Goal: Information Seeking & Learning: Learn about a topic

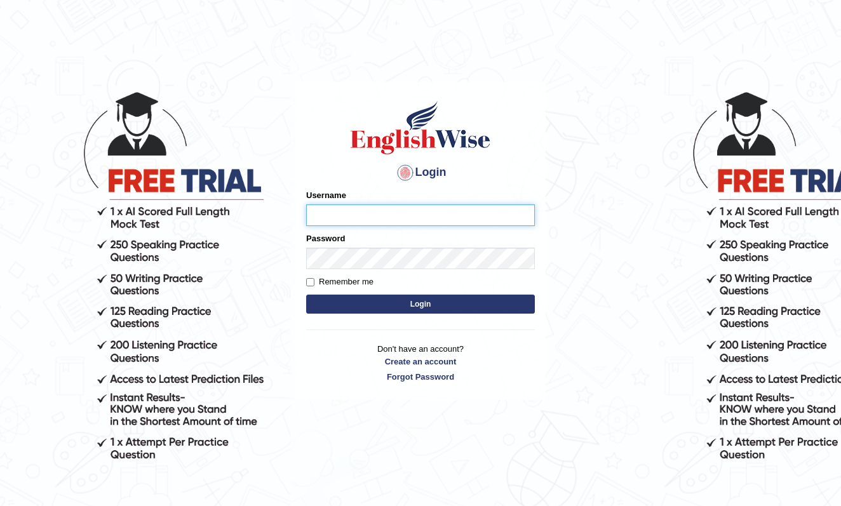
type input "shengwen"
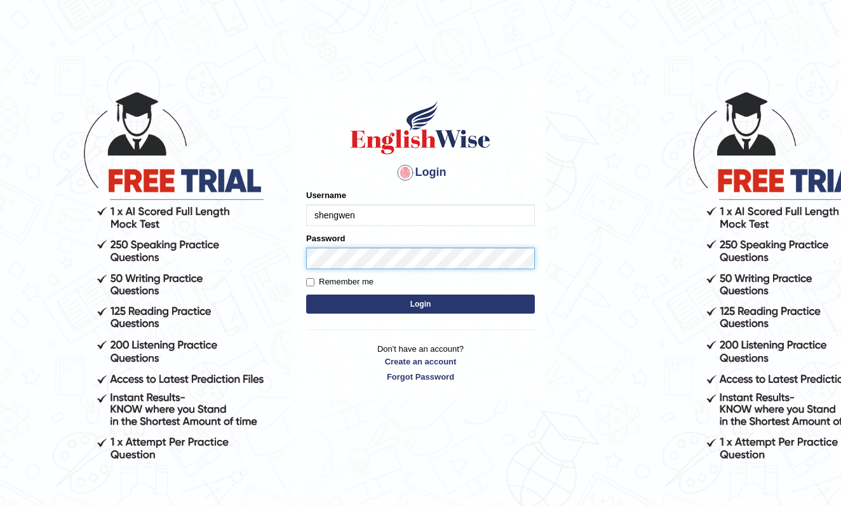
click at [420, 304] on button "Login" at bounding box center [420, 304] width 229 height 19
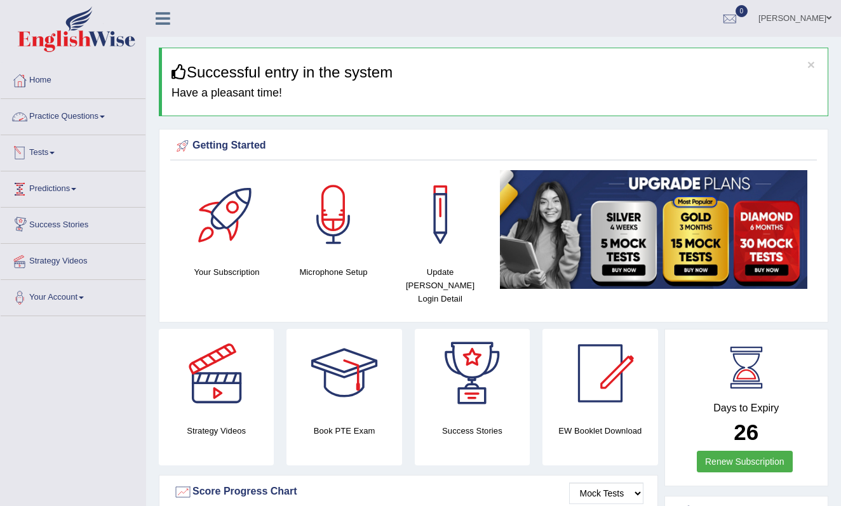
click at [93, 115] on link "Practice Questions" at bounding box center [73, 115] width 145 height 32
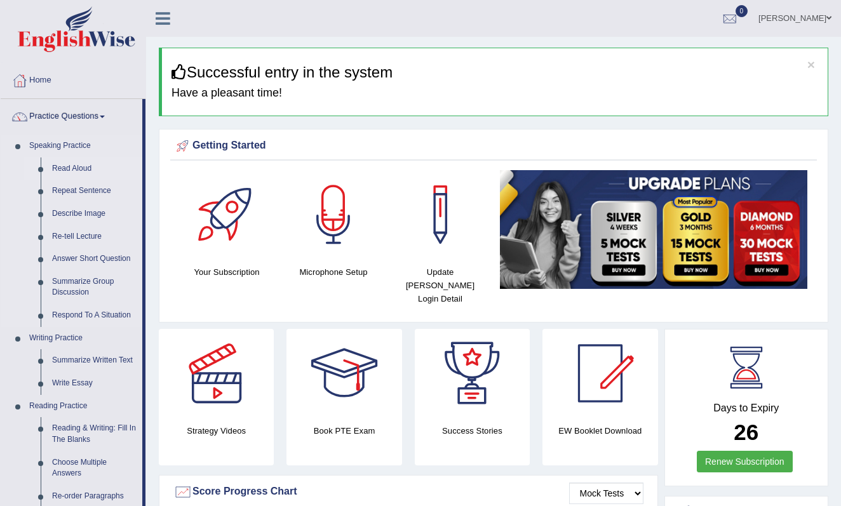
click at [78, 167] on link "Read Aloud" at bounding box center [94, 168] width 96 height 23
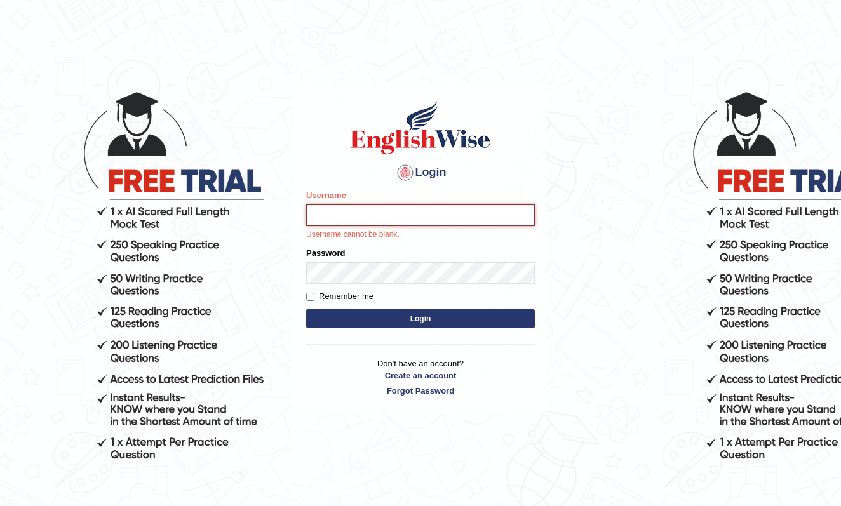
type input "shengwen"
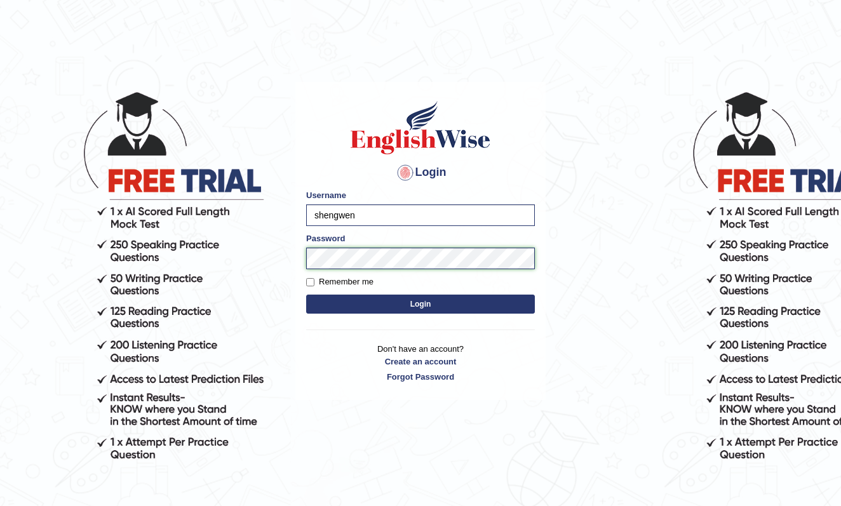
click at [420, 304] on button "Login" at bounding box center [420, 304] width 229 height 19
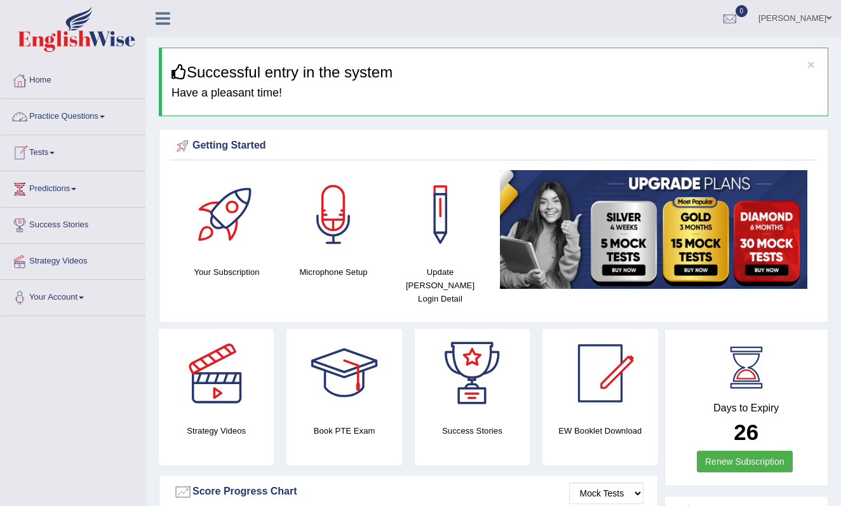
click at [100, 123] on link "Practice Questions" at bounding box center [73, 115] width 145 height 32
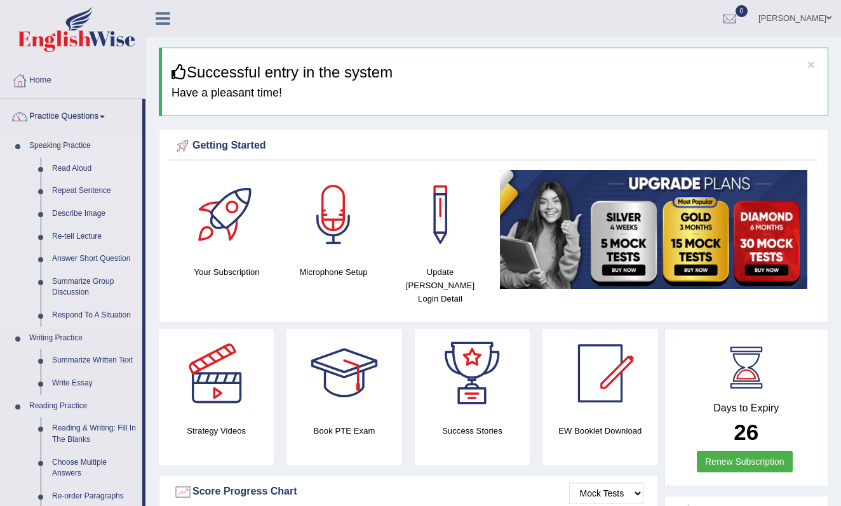
click at [76, 168] on link "Read Aloud" at bounding box center [94, 168] width 96 height 23
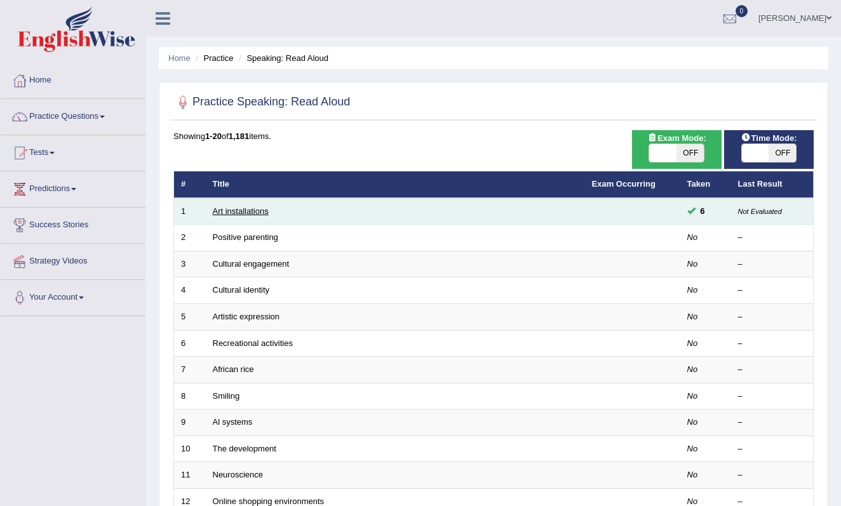
click at [256, 210] on link "Art installations" at bounding box center [241, 211] width 56 height 10
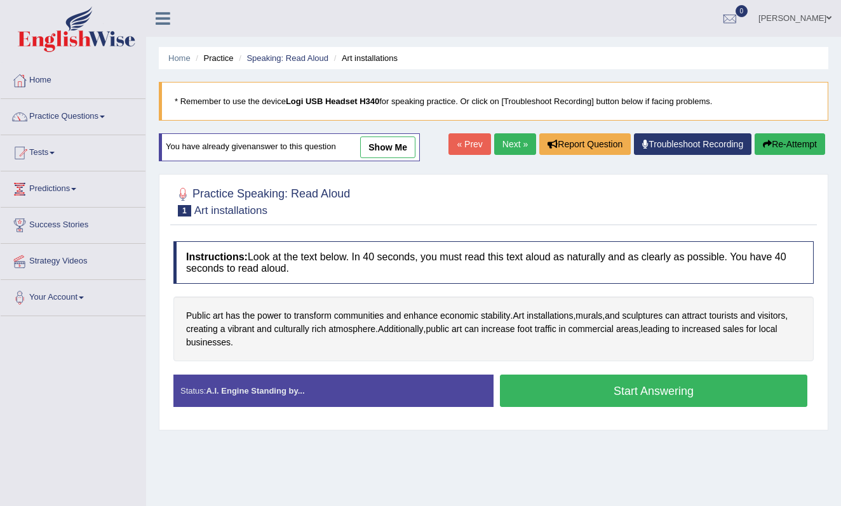
click at [425, 229] on div "Practice Speaking: Read Aloud 1 Art installations Instructions: Look at the tex…" at bounding box center [493, 302] width 669 height 257
click at [615, 390] on button "Start Answering" at bounding box center [653, 391] width 307 height 32
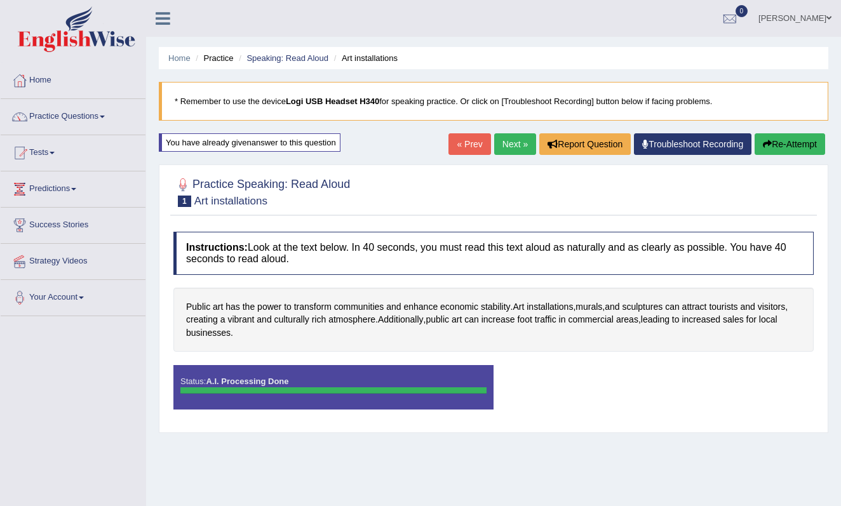
click at [650, 382] on body "Toggle navigation Home Practice Questions Speaking Practice Read Aloud Repeat S…" at bounding box center [420, 253] width 841 height 506
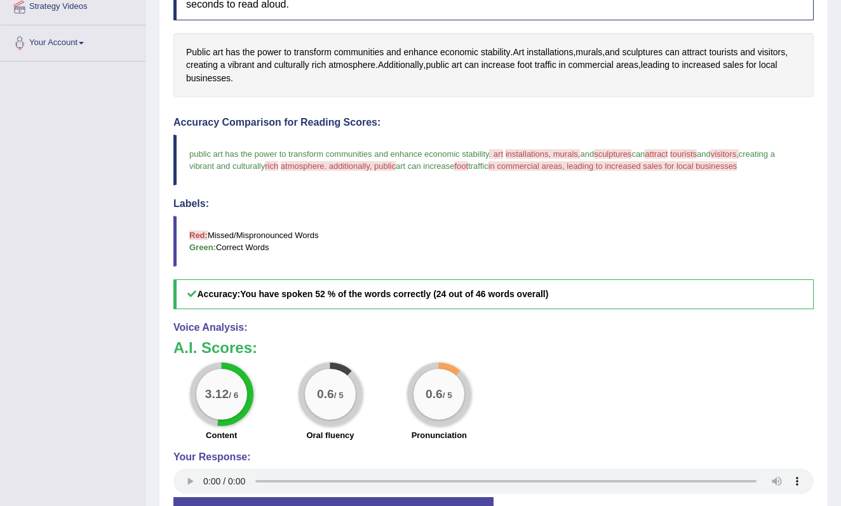
scroll to position [255, 0]
click at [551, 392] on div "3.12 / 6 Content 0.6 / 5 Oral fluency 0.6 / 5 Pronunciation" at bounding box center [493, 403] width 653 height 82
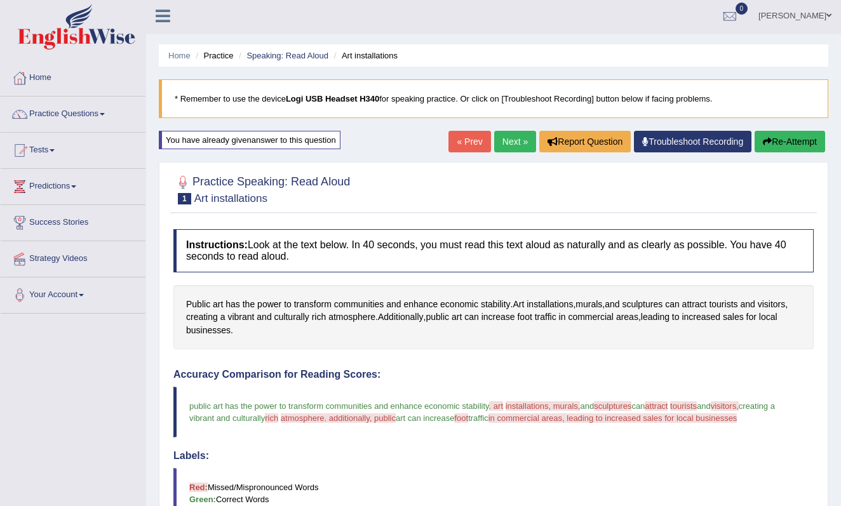
scroll to position [8, 0]
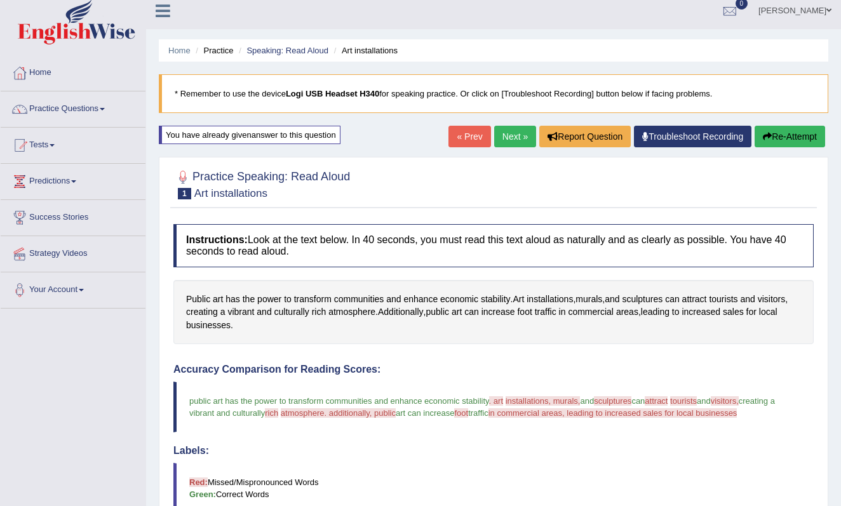
click at [507, 139] on link "Next »" at bounding box center [515, 137] width 42 height 22
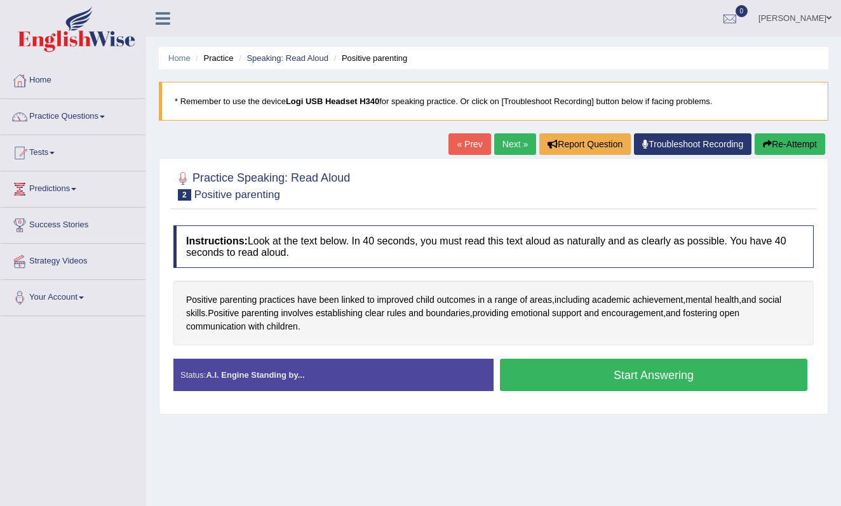
click at [617, 374] on button "Start Answering" at bounding box center [653, 375] width 307 height 32
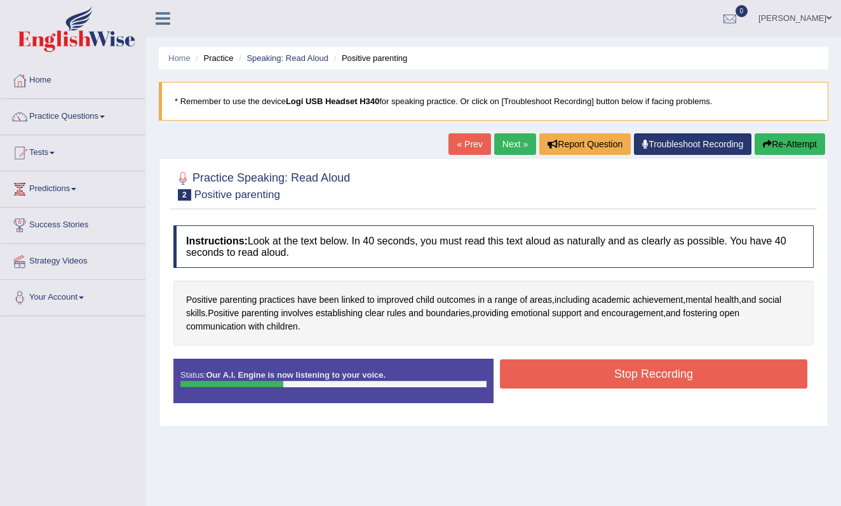
click at [632, 375] on button "Stop Recording" at bounding box center [653, 373] width 307 height 29
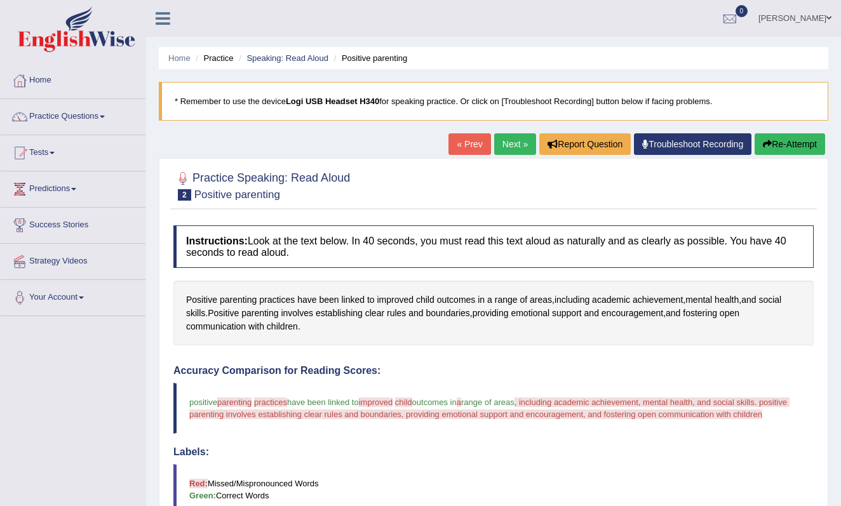
click at [506, 141] on link "Next »" at bounding box center [515, 144] width 42 height 22
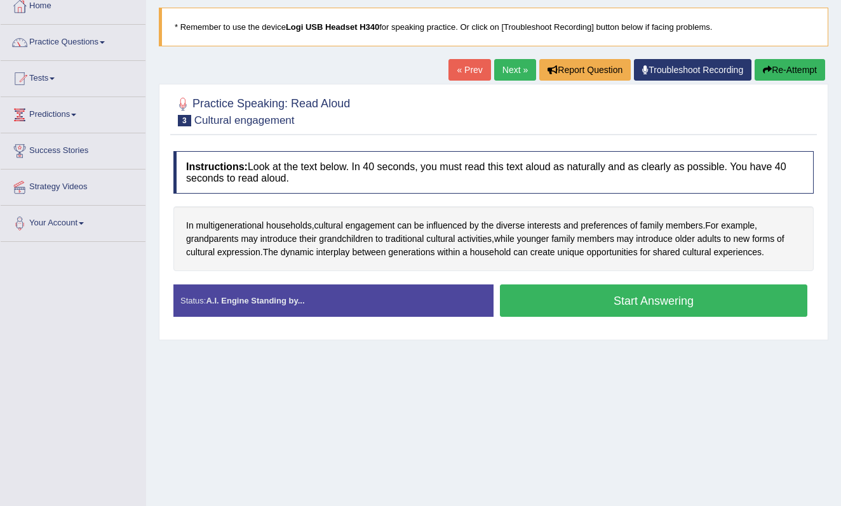
scroll to position [87, 0]
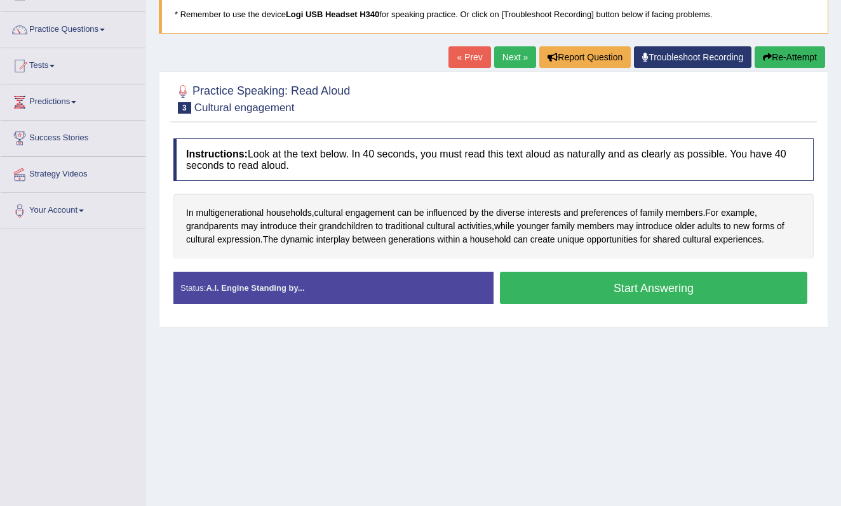
click at [598, 289] on button "Start Answering" at bounding box center [653, 288] width 307 height 32
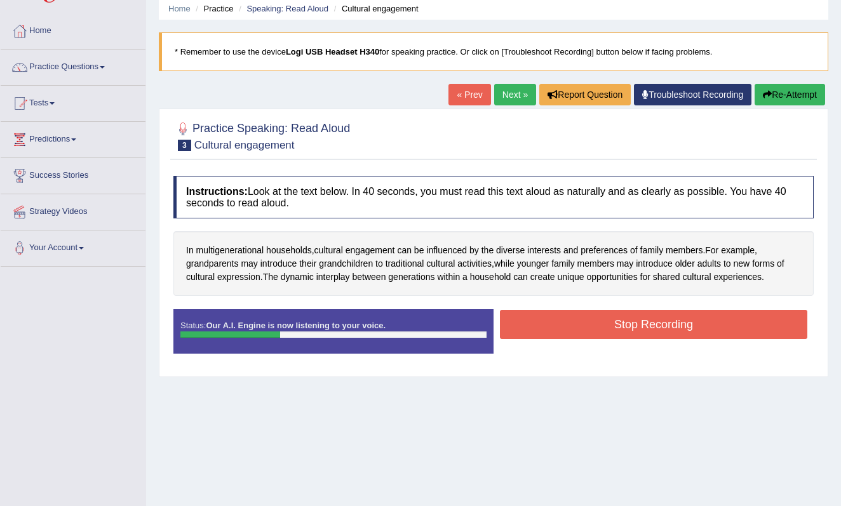
scroll to position [46, 0]
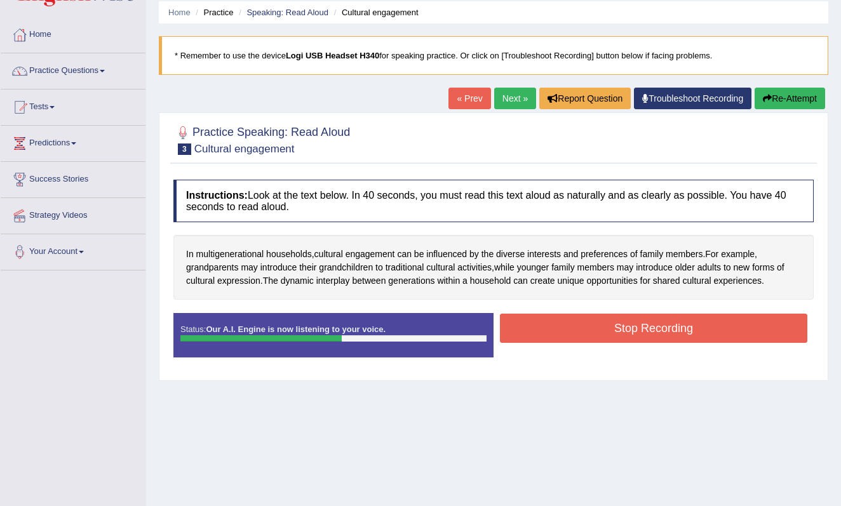
click at [655, 323] on button "Stop Recording" at bounding box center [653, 328] width 307 height 29
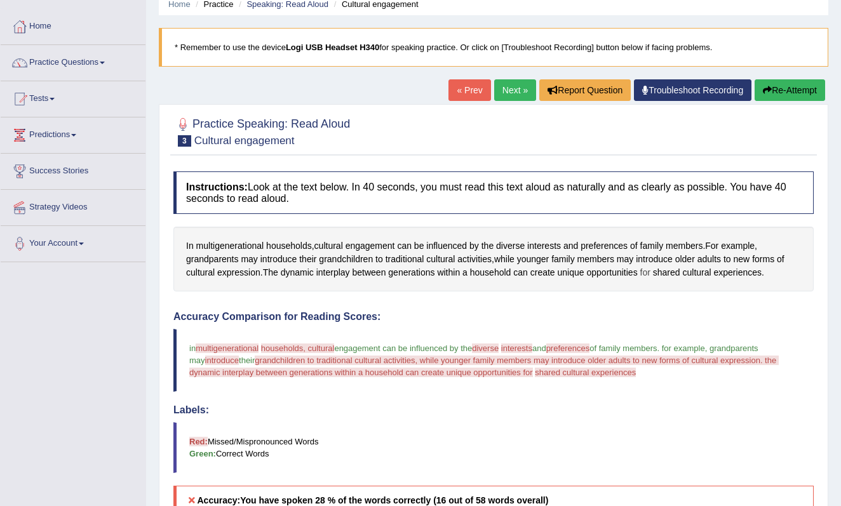
scroll to position [55, 0]
click at [516, 93] on link "Next »" at bounding box center [515, 90] width 42 height 22
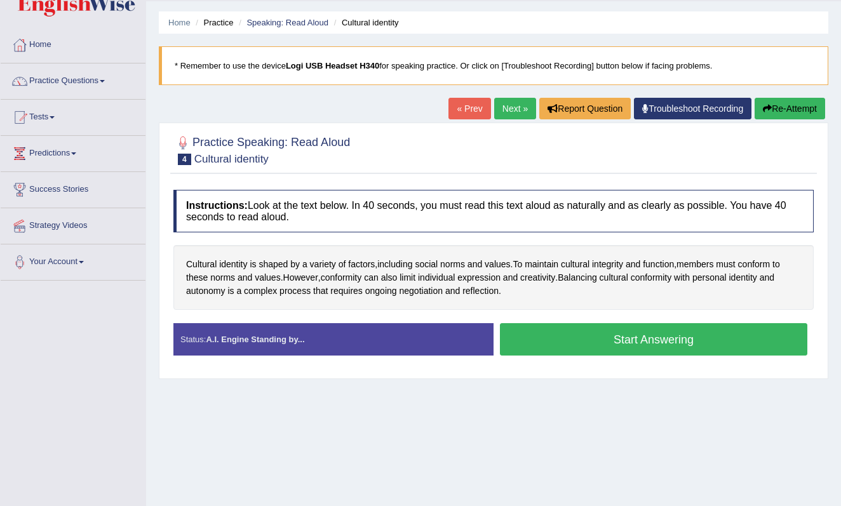
scroll to position [30, 0]
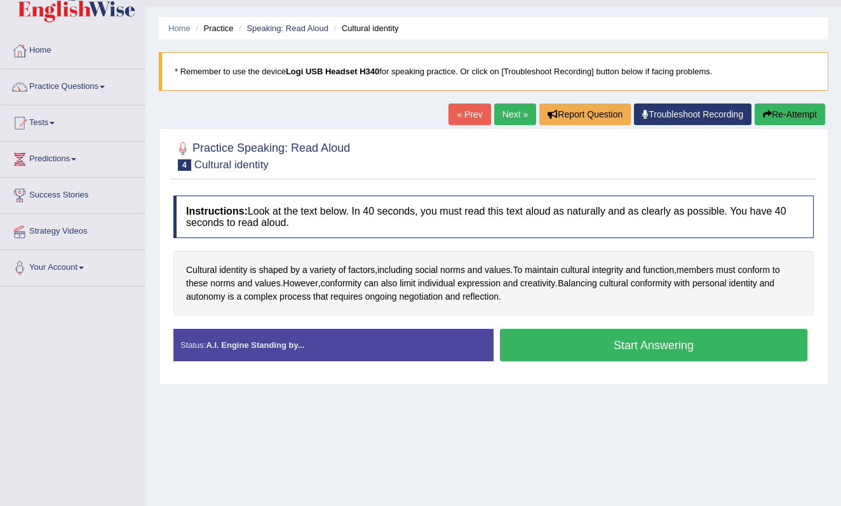
click at [622, 342] on button "Start Answering" at bounding box center [653, 345] width 307 height 32
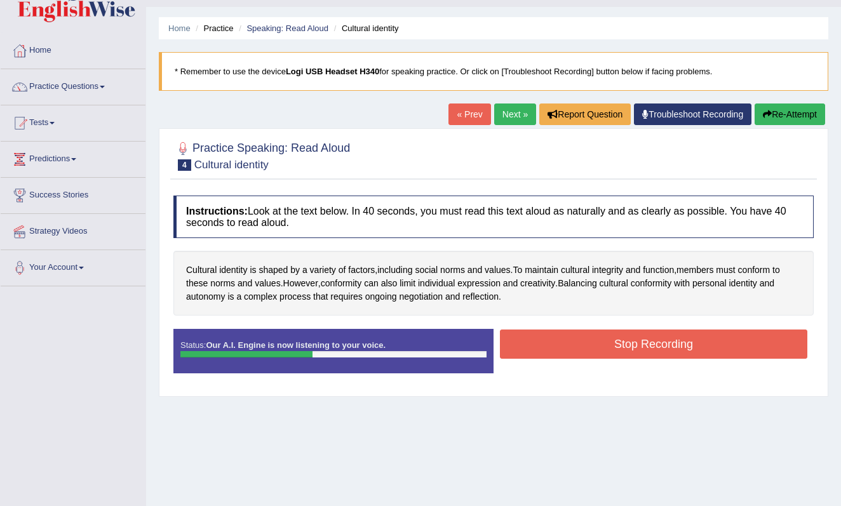
click at [615, 344] on button "Stop Recording" at bounding box center [653, 344] width 307 height 29
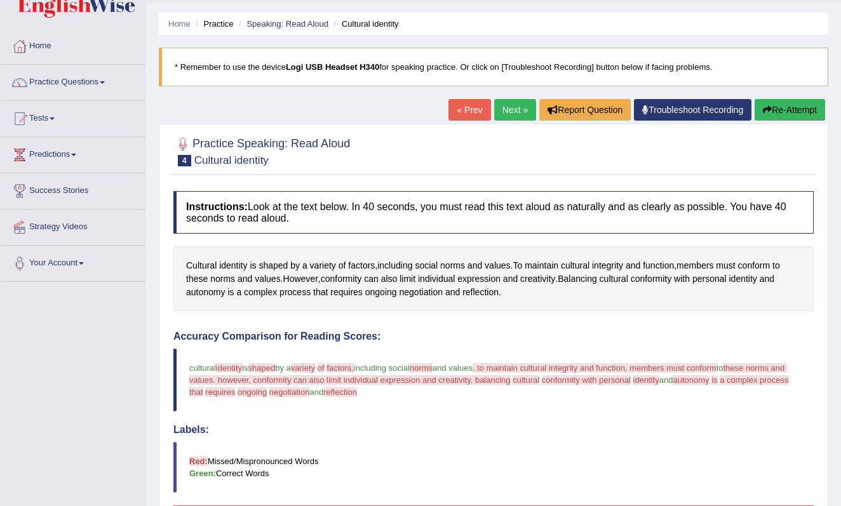
scroll to position [44, 0]
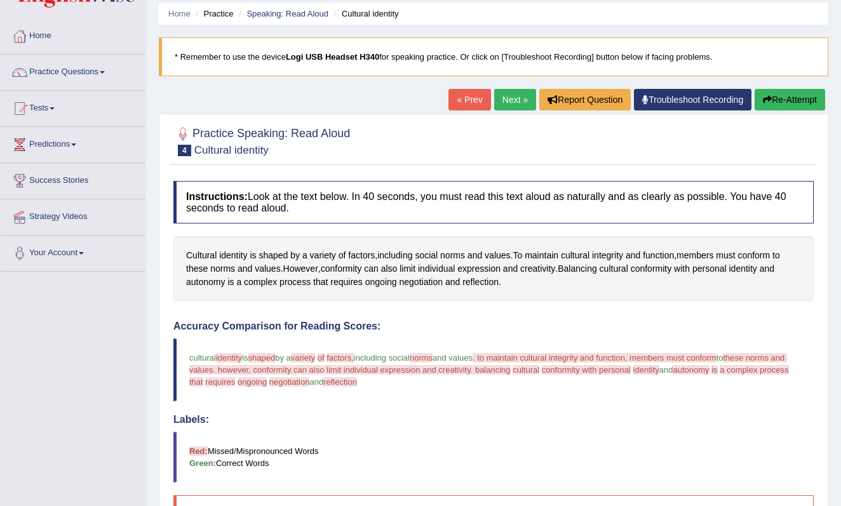
click at [516, 105] on link "Next »" at bounding box center [515, 100] width 42 height 22
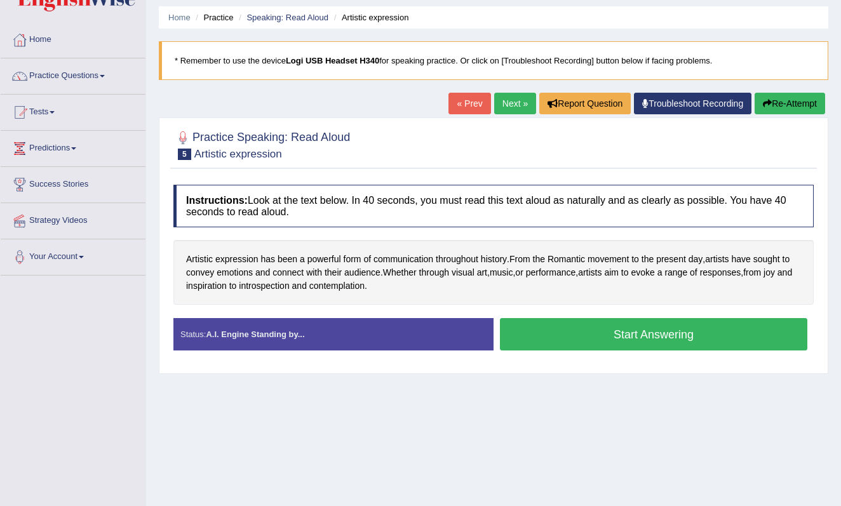
scroll to position [40, 0]
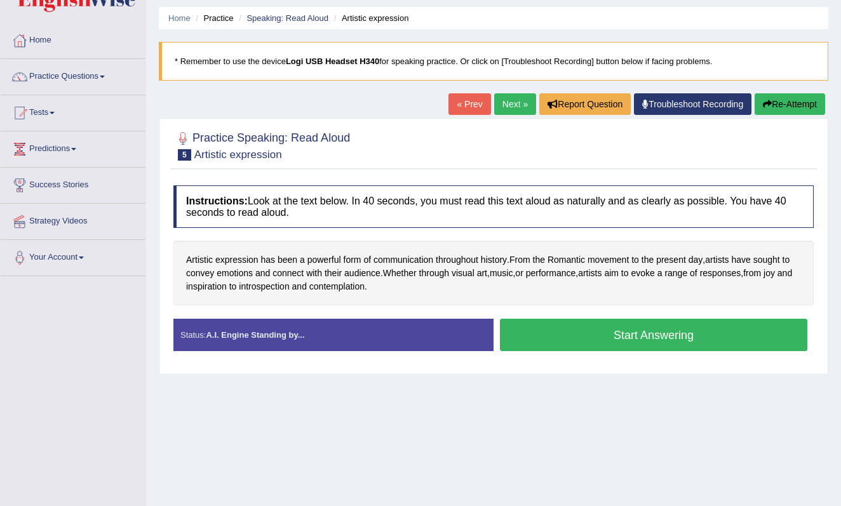
click at [637, 336] on button "Start Answering" at bounding box center [653, 335] width 307 height 32
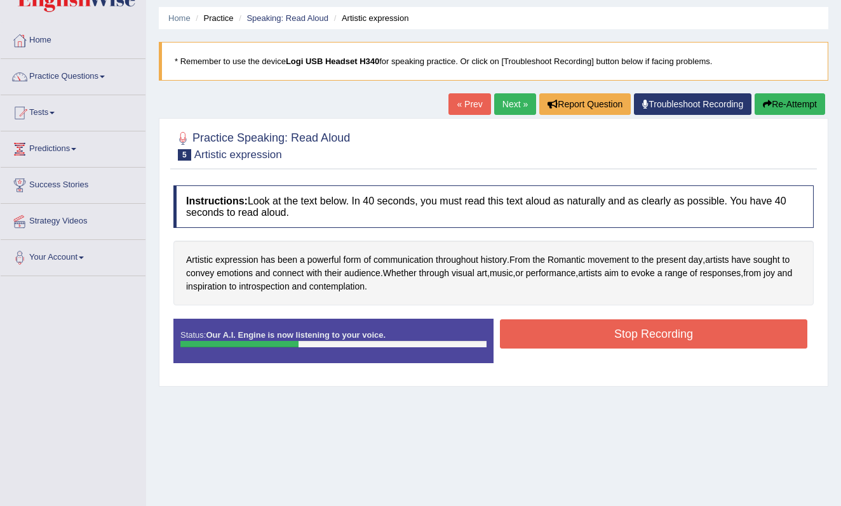
click at [620, 326] on button "Stop Recording" at bounding box center [653, 333] width 307 height 29
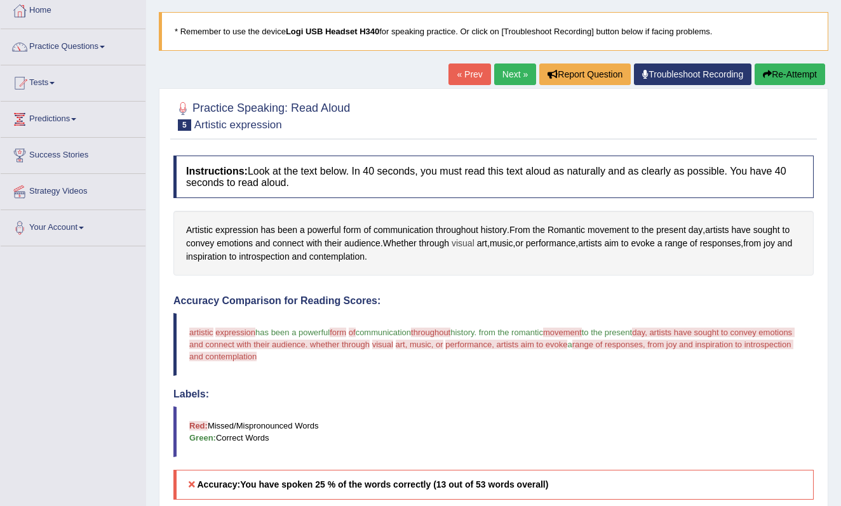
scroll to position [67, 0]
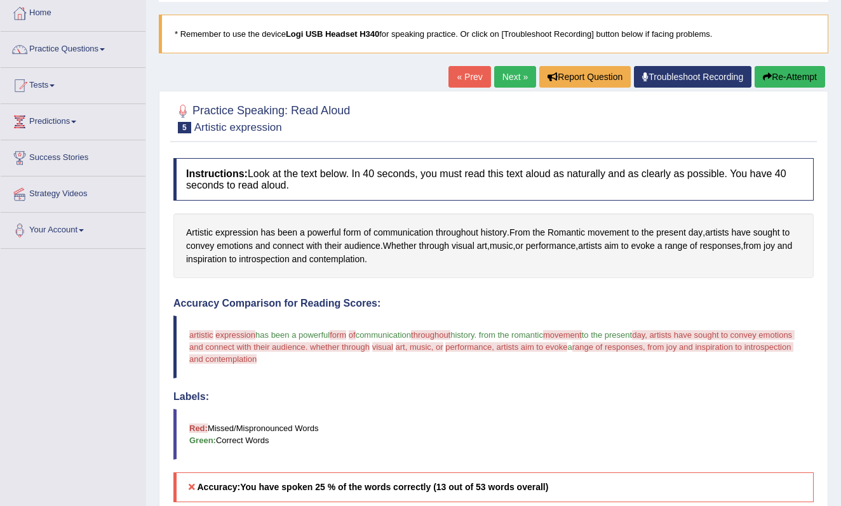
click at [511, 77] on link "Next »" at bounding box center [515, 77] width 42 height 22
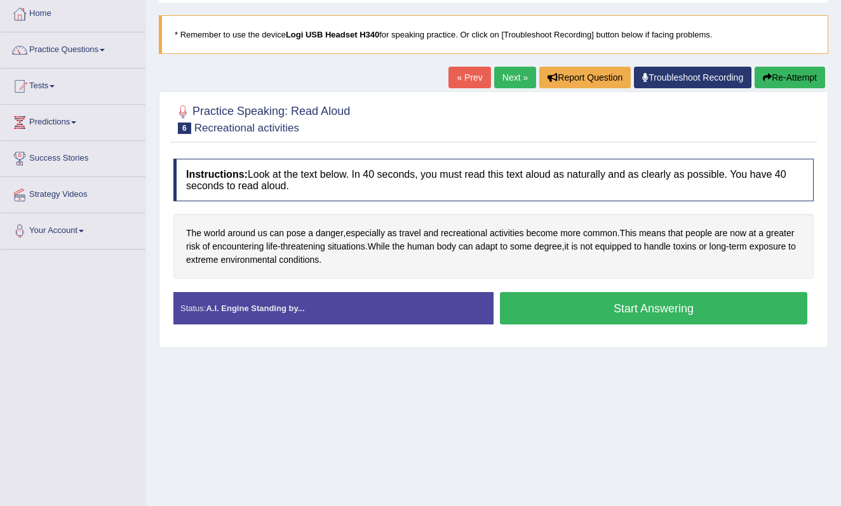
scroll to position [69, 0]
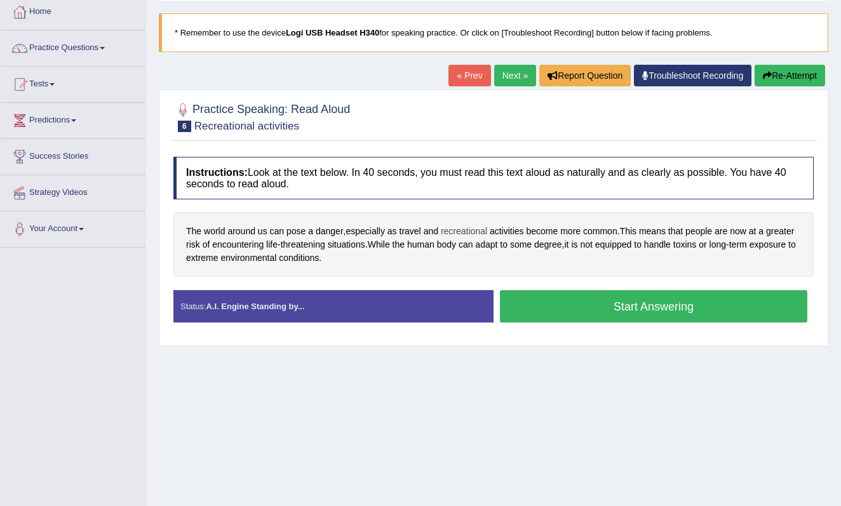
click at [479, 229] on span "recreational" at bounding box center [464, 231] width 46 height 13
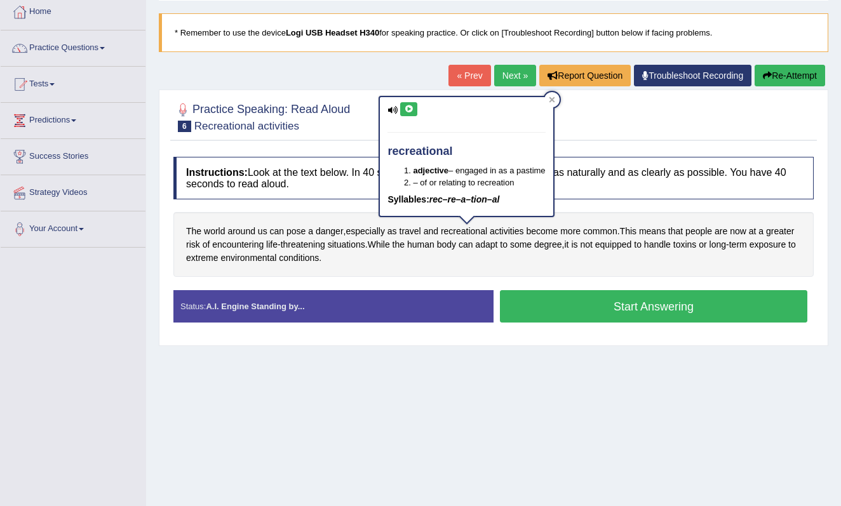
click at [413, 109] on icon at bounding box center [409, 109] width 10 height 8
click at [528, 259] on div "The world around us can pose a danger , especially as travel and recreational a…" at bounding box center [493, 244] width 640 height 65
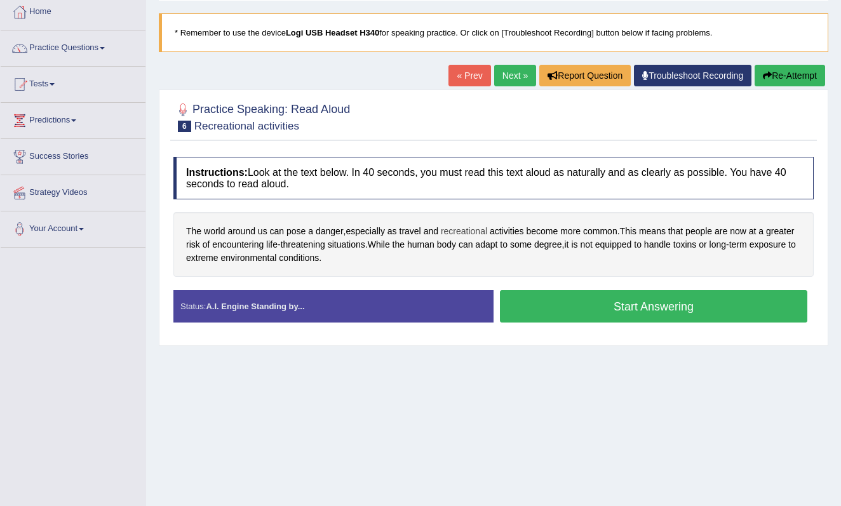
click at [469, 230] on span "recreational" at bounding box center [464, 231] width 46 height 13
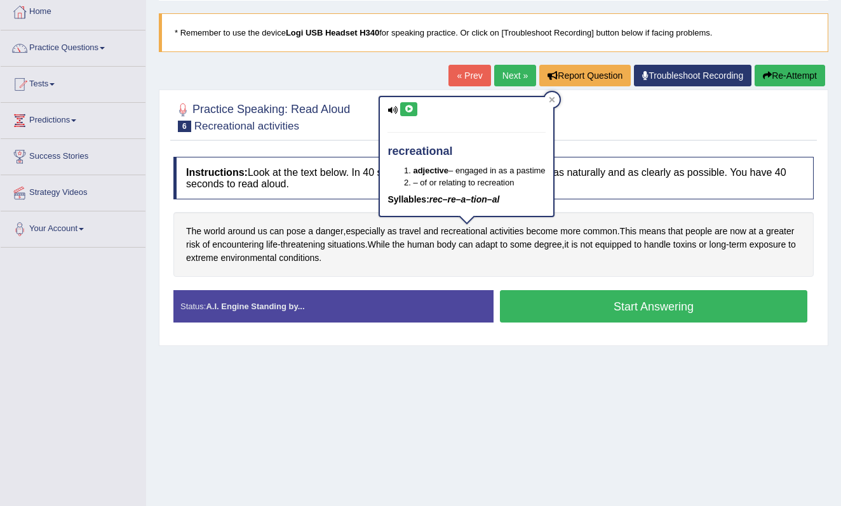
click at [409, 112] on icon at bounding box center [409, 109] width 10 height 8
click at [554, 101] on icon at bounding box center [552, 100] width 6 height 6
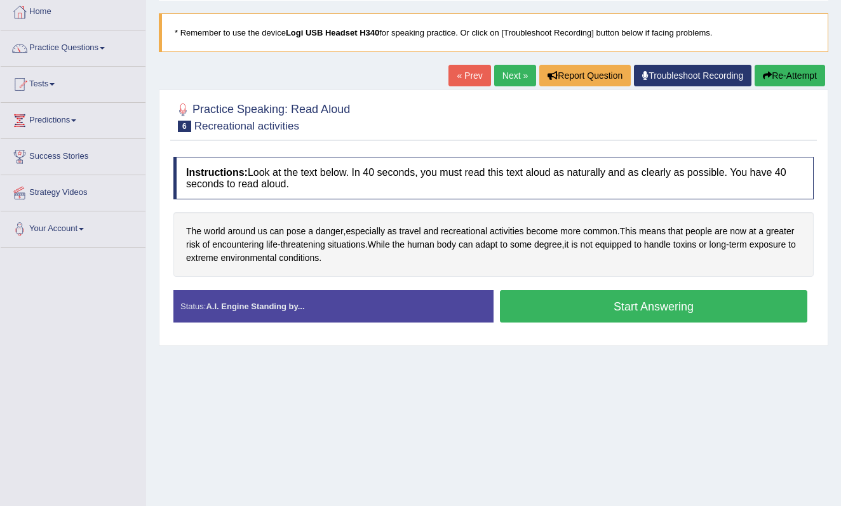
click at [615, 309] on button "Start Answering" at bounding box center [653, 306] width 307 height 32
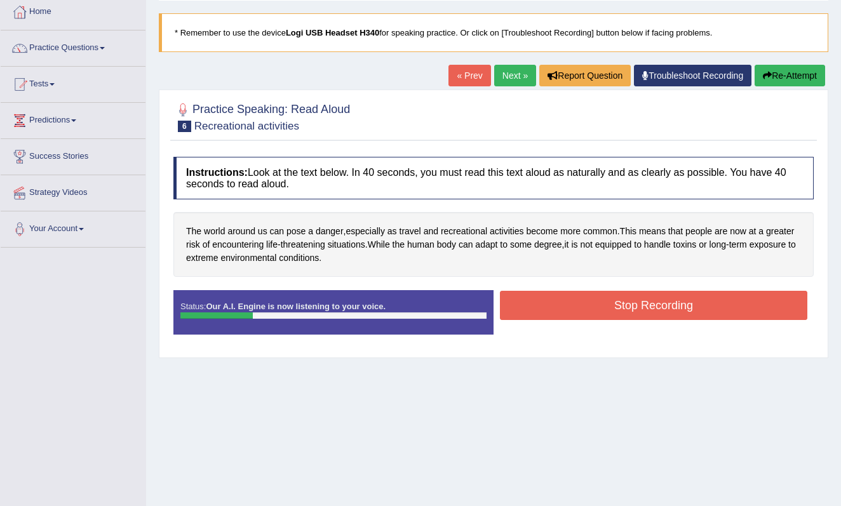
click at [615, 309] on button "Stop Recording" at bounding box center [653, 305] width 307 height 29
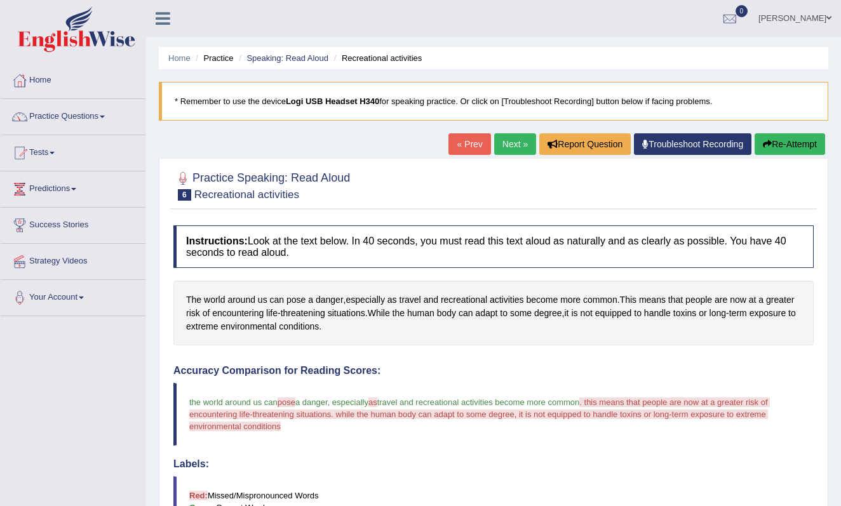
scroll to position [0, 0]
click at [514, 146] on link "Next »" at bounding box center [515, 144] width 42 height 22
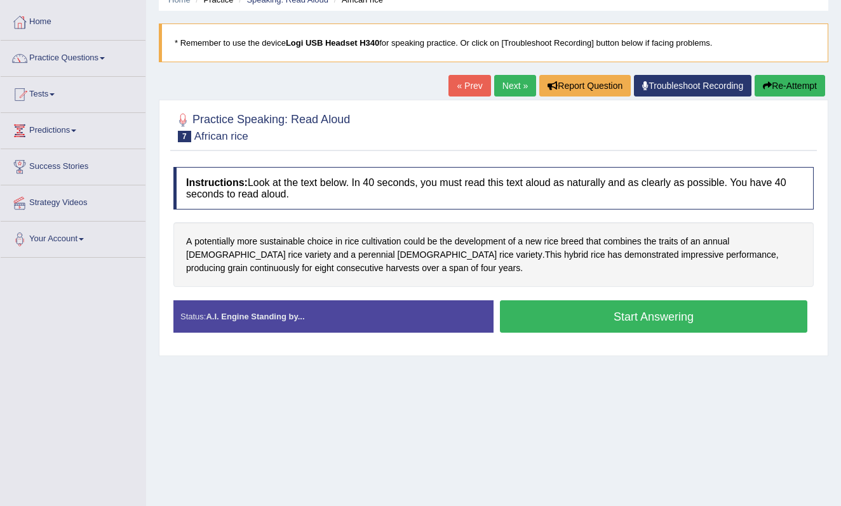
scroll to position [78, 0]
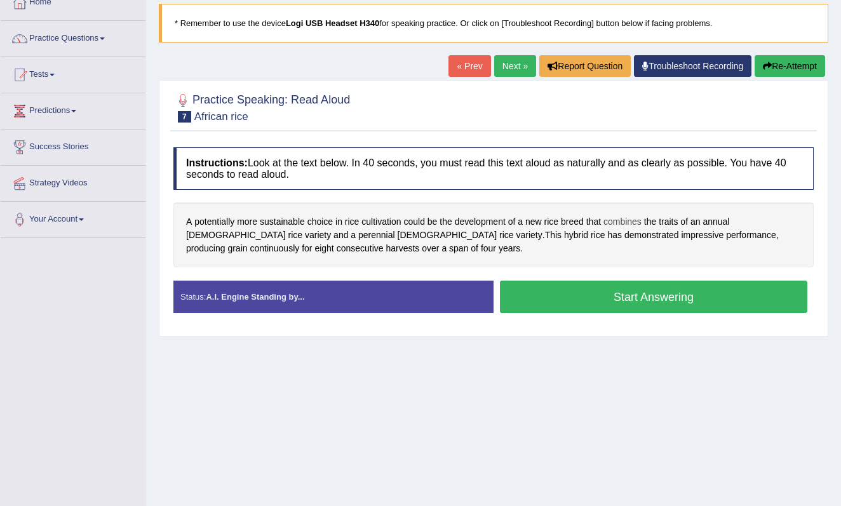
click at [631, 218] on span "combines" at bounding box center [622, 221] width 38 height 13
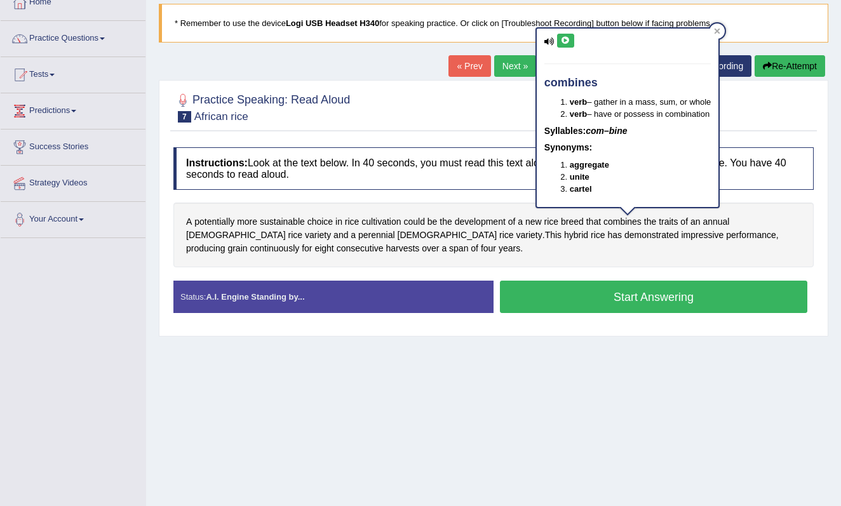
click at [566, 44] on icon at bounding box center [566, 41] width 10 height 8
click at [578, 225] on span "breed" at bounding box center [572, 221] width 23 height 13
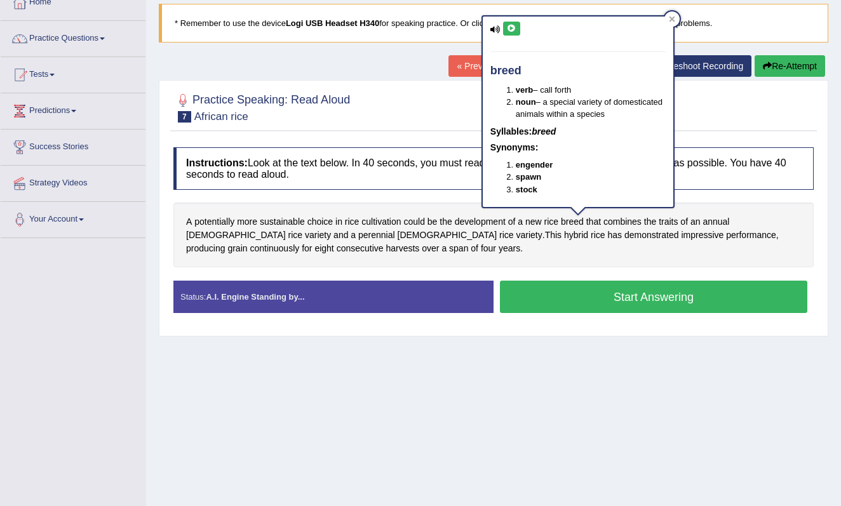
click at [514, 31] on icon at bounding box center [512, 29] width 10 height 8
click at [450, 152] on h4 "Instructions: Look at the text below. In 40 seconds, you must read this text al…" at bounding box center [493, 168] width 640 height 43
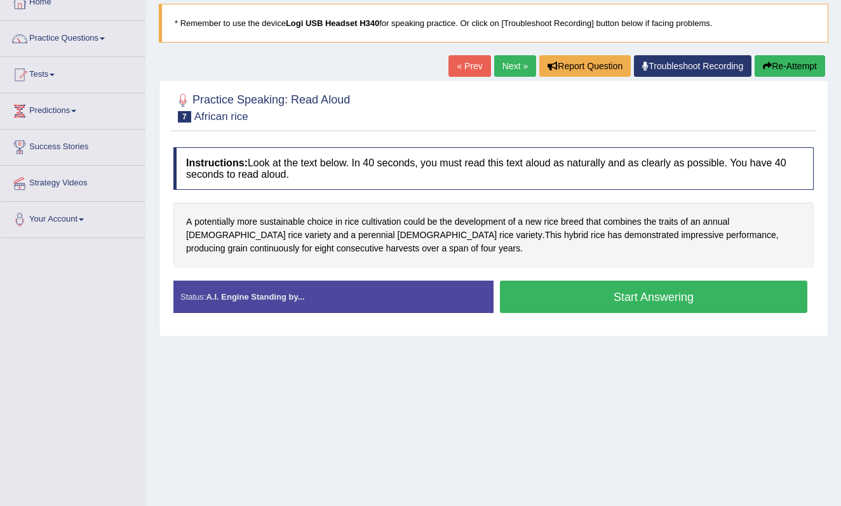
drag, startPoint x: 348, startPoint y: 264, endPoint x: 336, endPoint y: 258, distance: 13.4
click at [336, 258] on div "A potentially more sustainable choice in rice cultivation could be the developm…" at bounding box center [493, 235] width 640 height 65
click at [292, 223] on span "sustainable" at bounding box center [282, 221] width 45 height 13
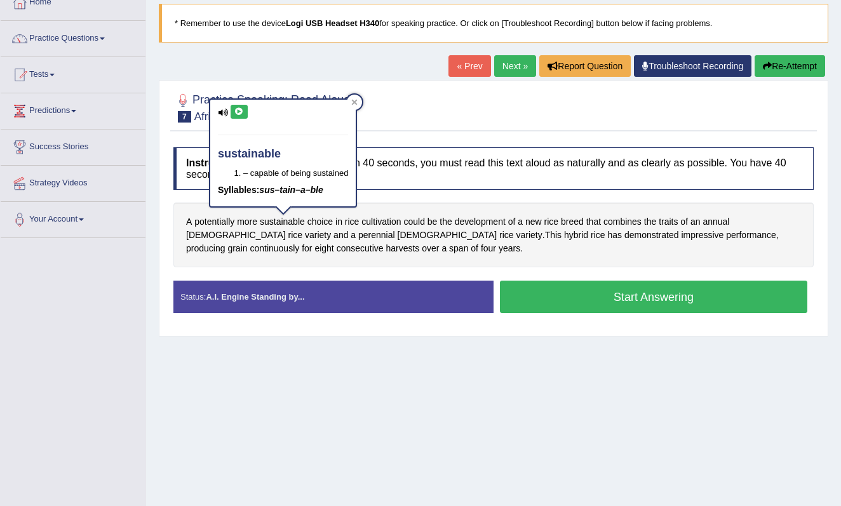
click at [238, 116] on button at bounding box center [239, 112] width 17 height 14
click at [361, 100] on div at bounding box center [354, 102] width 15 height 15
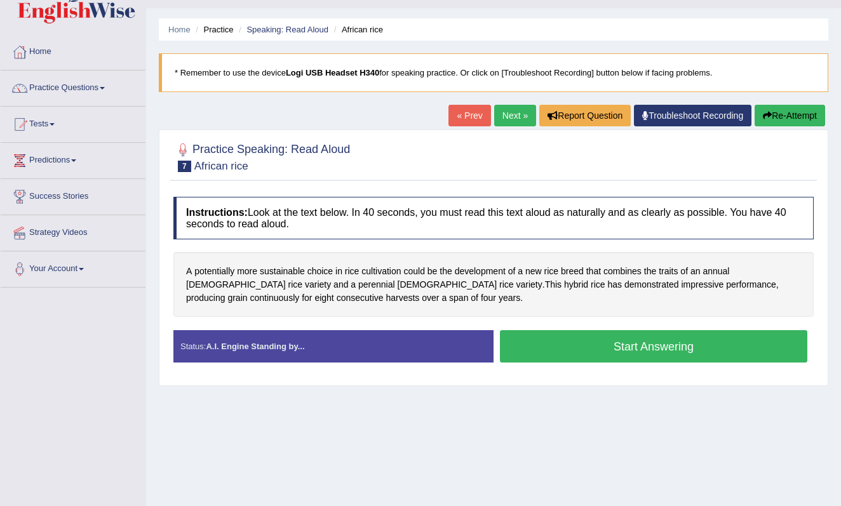
scroll to position [28, 0]
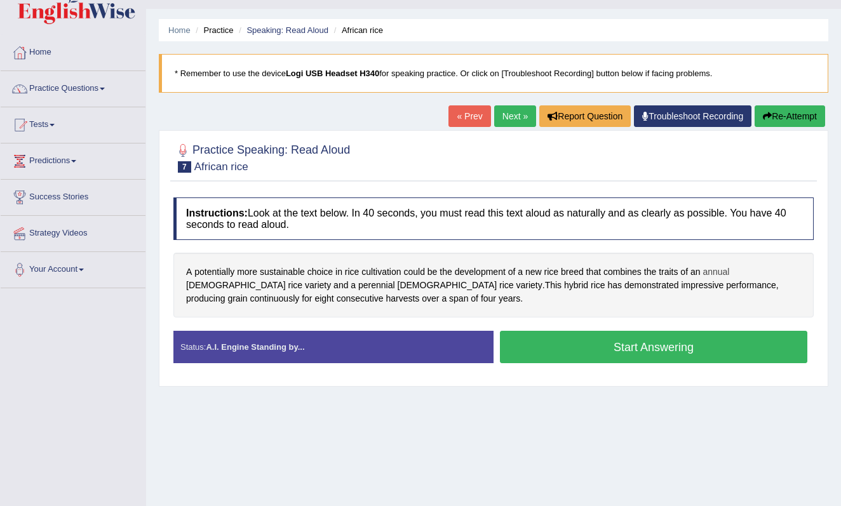
click at [719, 272] on span "annual" at bounding box center [715, 271] width 27 height 13
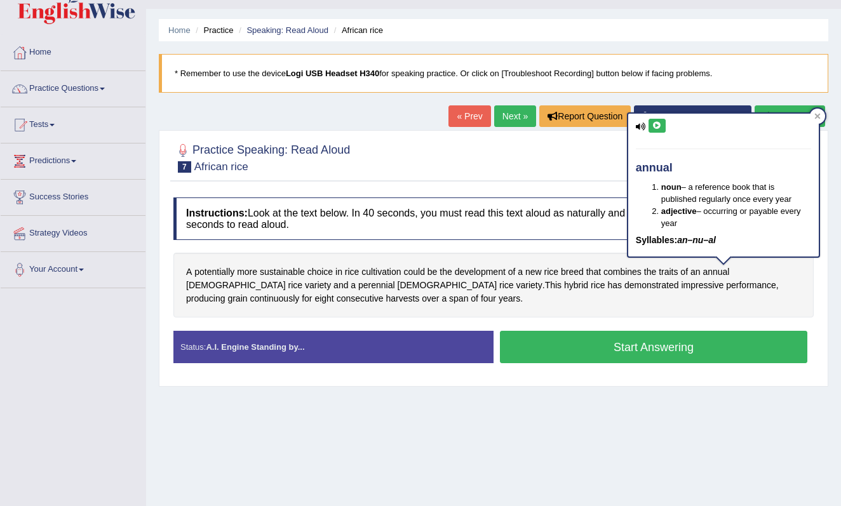
click at [659, 128] on icon at bounding box center [657, 126] width 10 height 8
click at [519, 148] on div at bounding box center [493, 157] width 640 height 39
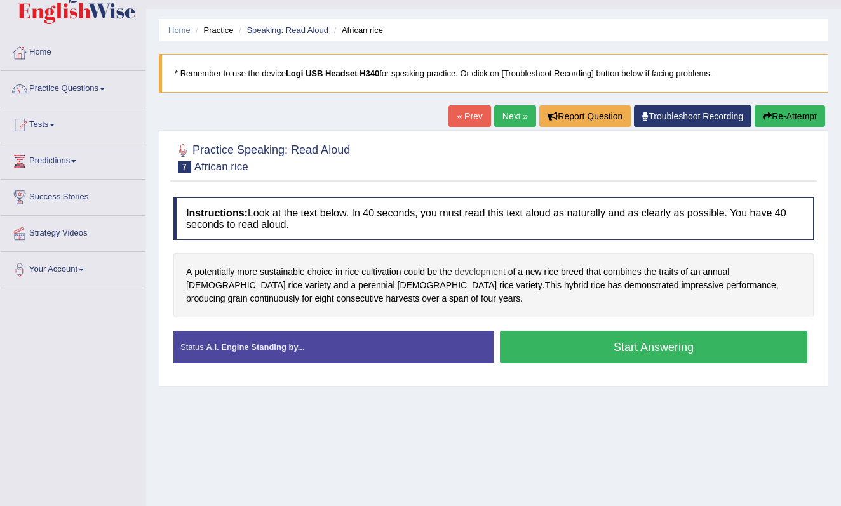
click at [485, 269] on span "development" at bounding box center [480, 271] width 51 height 13
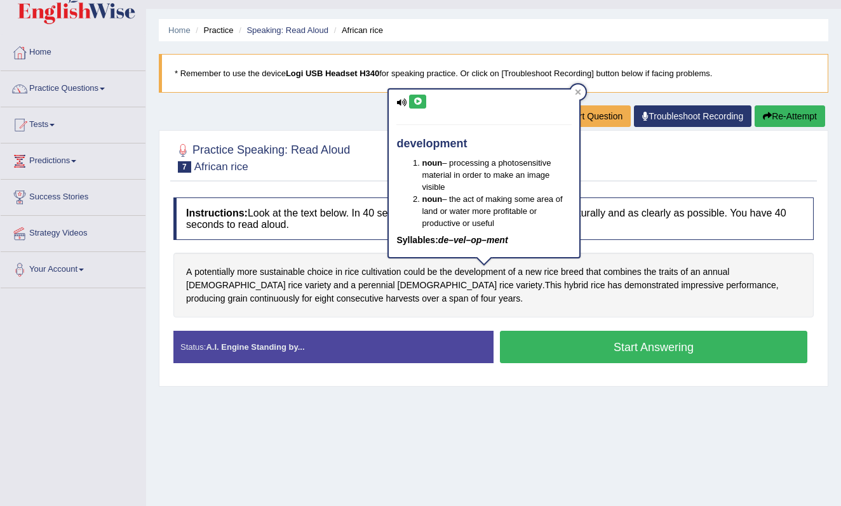
click at [417, 102] on icon at bounding box center [418, 102] width 10 height 8
click at [580, 91] on icon at bounding box center [578, 92] width 6 height 6
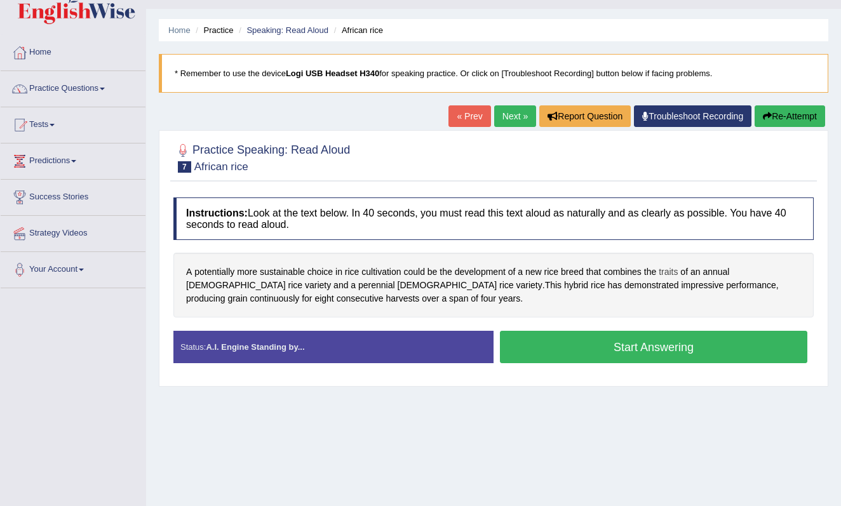
click at [672, 271] on span "traits" at bounding box center [668, 271] width 19 height 13
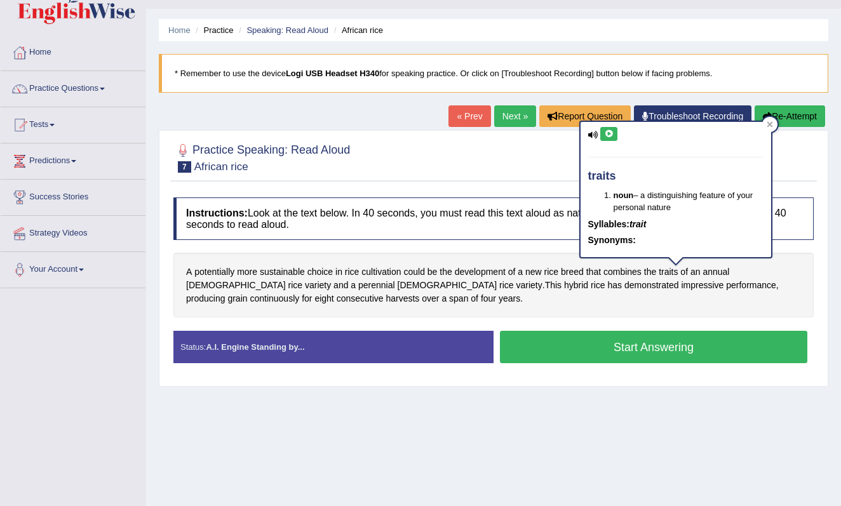
click at [610, 137] on icon at bounding box center [609, 134] width 10 height 8
click at [514, 161] on div at bounding box center [493, 157] width 640 height 39
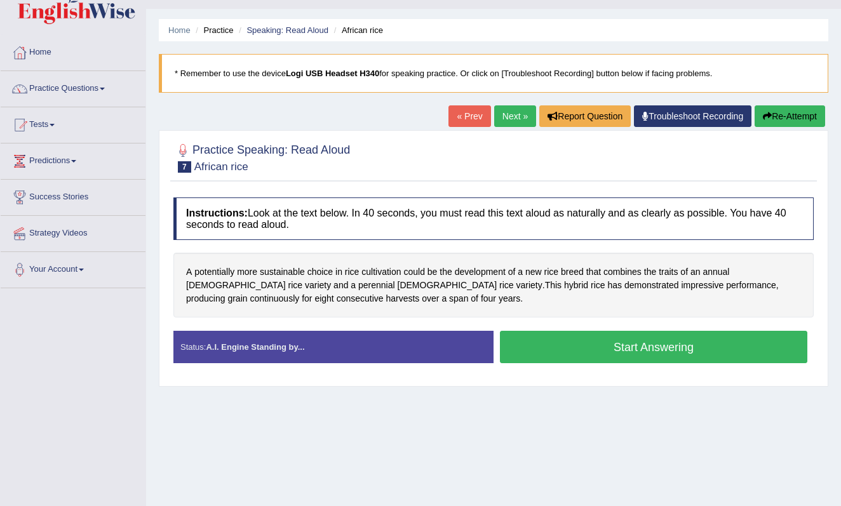
scroll to position [25, 0]
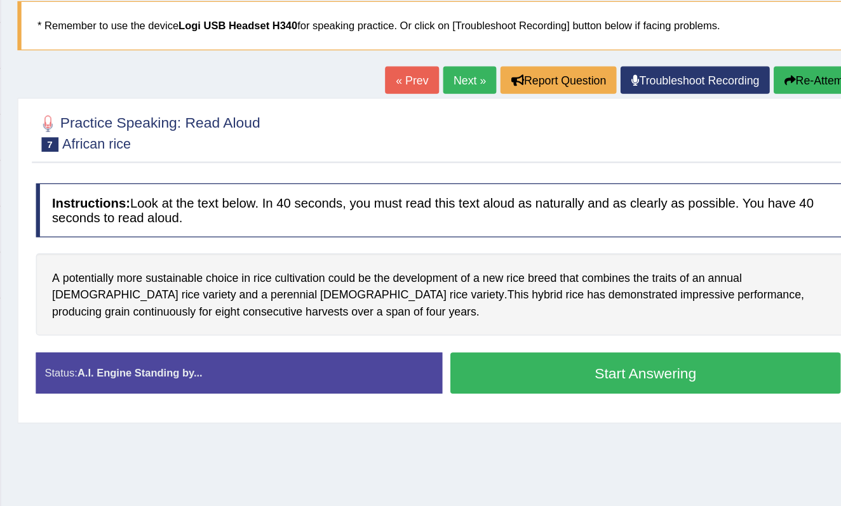
click at [500, 334] on button "Start Answering" at bounding box center [653, 350] width 307 height 32
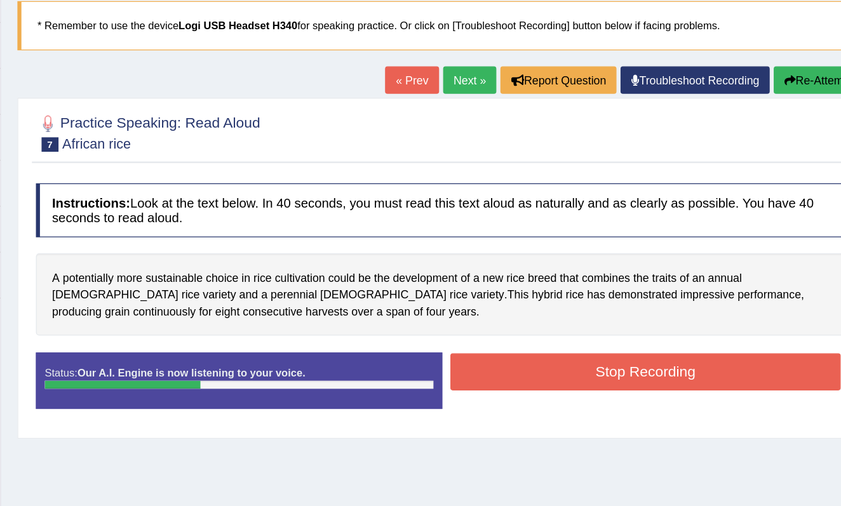
click at [500, 335] on button "Stop Recording" at bounding box center [653, 349] width 307 height 29
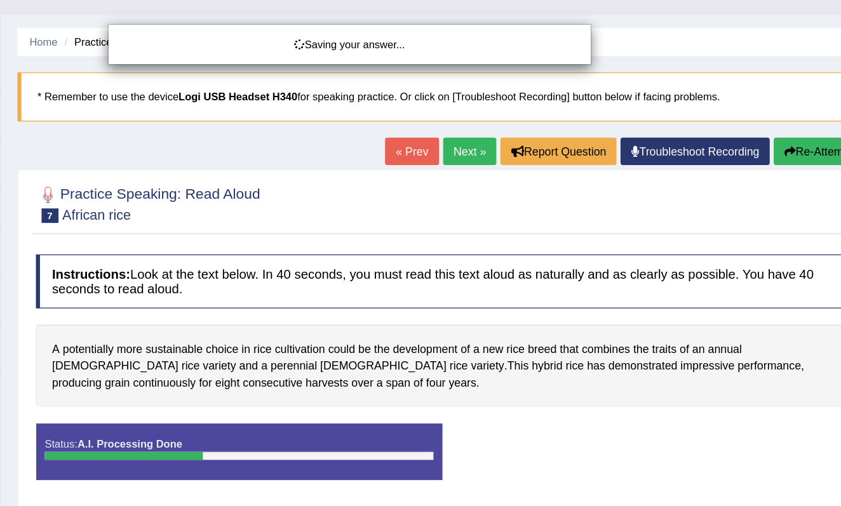
click at [469, 288] on div "Saving your answer..." at bounding box center [420, 253] width 841 height 506
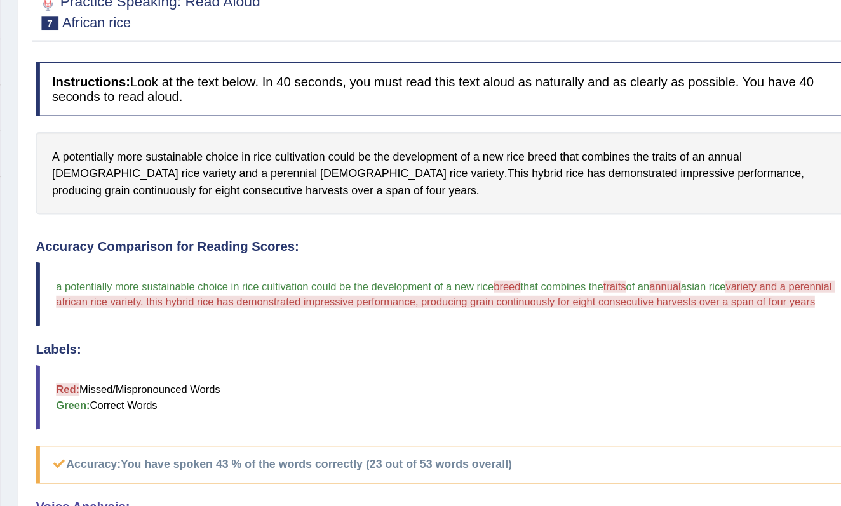
scroll to position [169, 0]
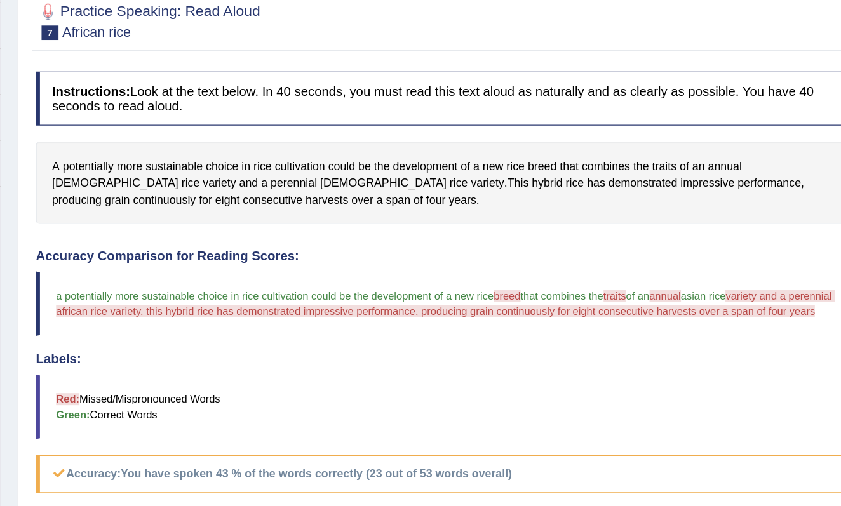
click at [443, 286] on div "Accuracy Comparison for Reading Scores: a potentially more sustainable choice i…" at bounding box center [493, 292] width 640 height 192
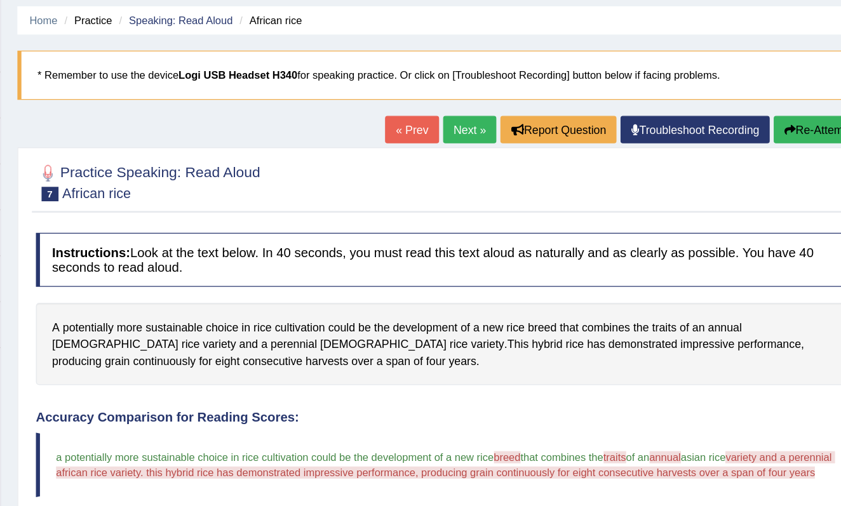
scroll to position [37, 0]
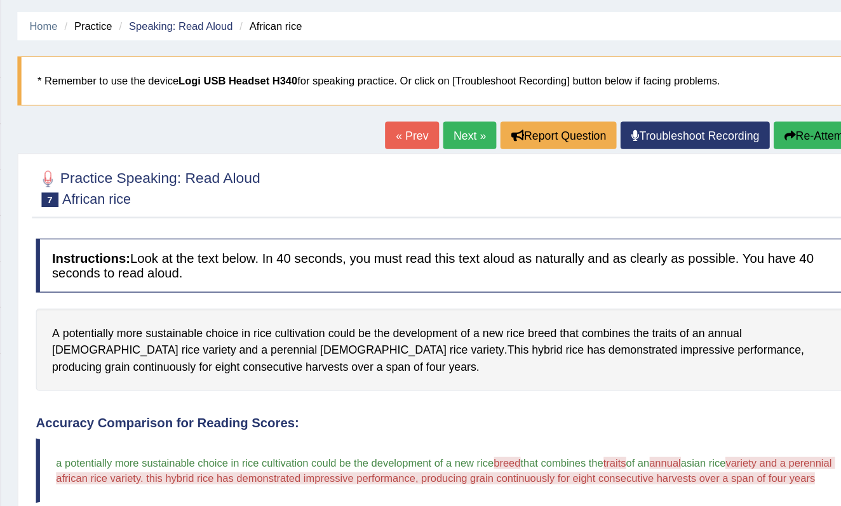
click at [494, 109] on link "Next »" at bounding box center [515, 107] width 42 height 22
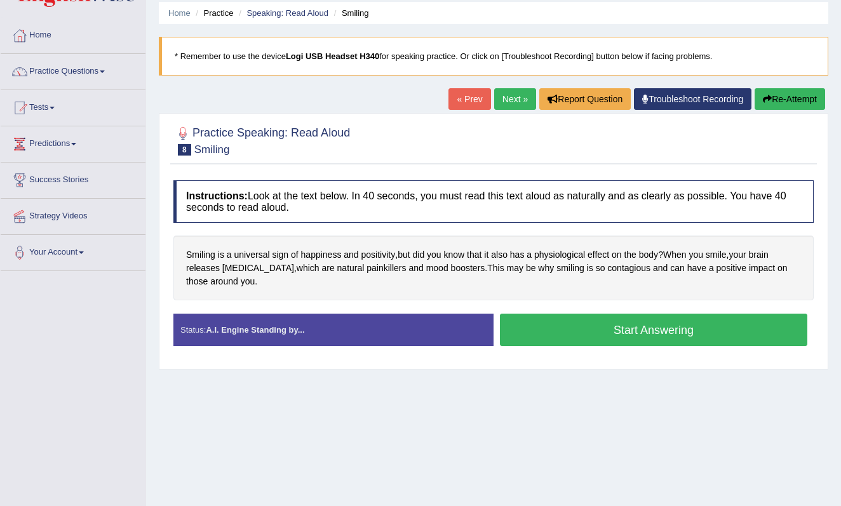
scroll to position [51, 0]
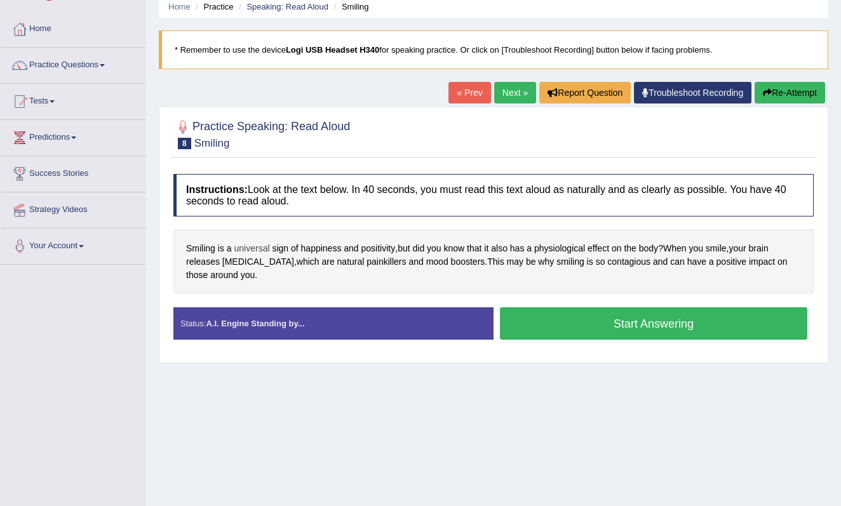
click at [250, 248] on span "universal" at bounding box center [252, 248] width 36 height 13
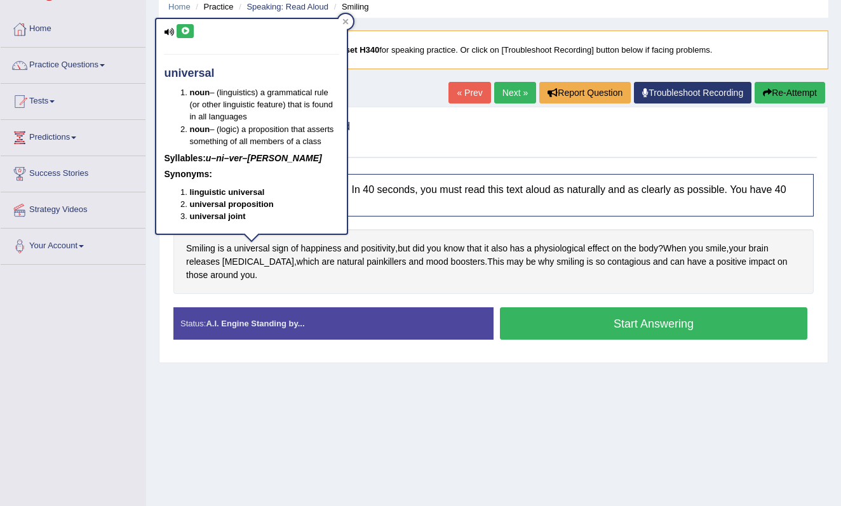
click at [187, 29] on icon at bounding box center [185, 31] width 10 height 8
click at [346, 24] on icon at bounding box center [345, 21] width 6 height 6
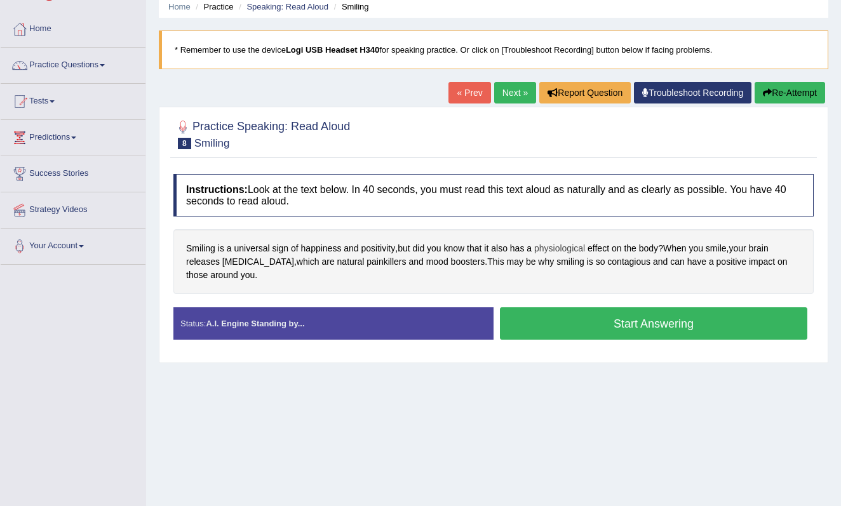
click at [561, 250] on span "physiological" at bounding box center [559, 248] width 51 height 13
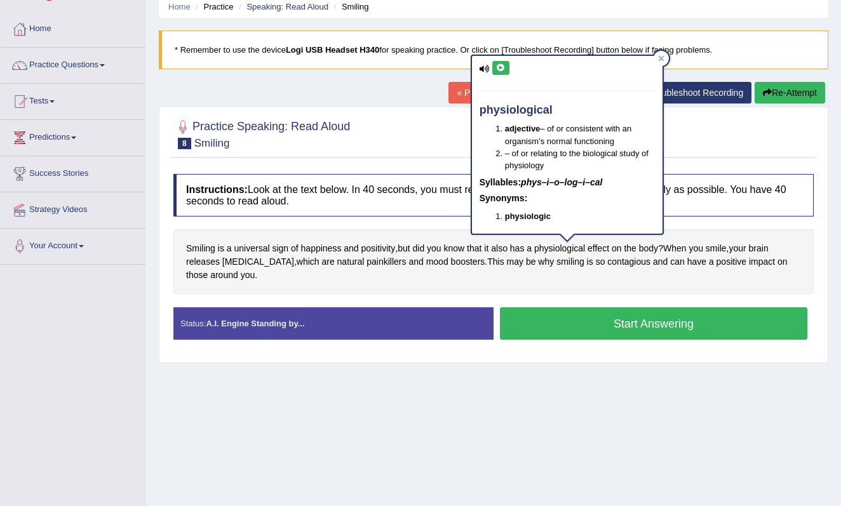
click at [502, 72] on button at bounding box center [500, 68] width 17 height 14
click at [662, 60] on icon at bounding box center [661, 58] width 6 height 6
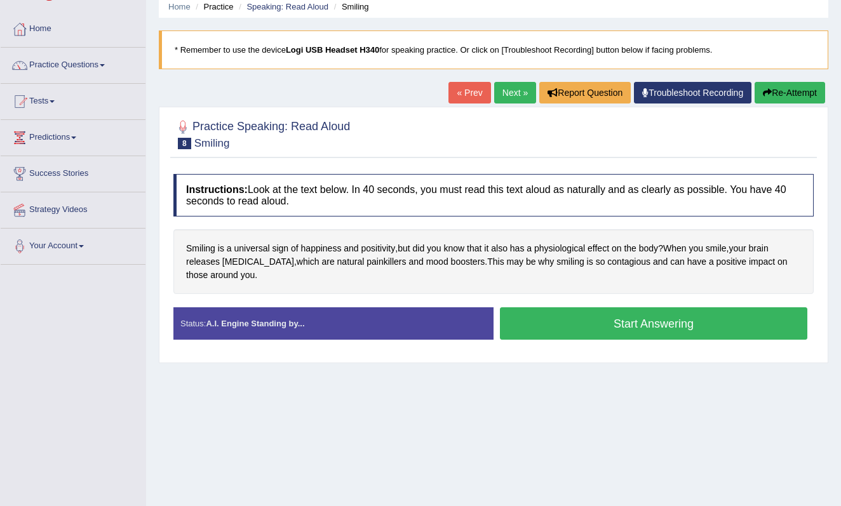
click at [592, 314] on button "Start Answering" at bounding box center [653, 323] width 307 height 32
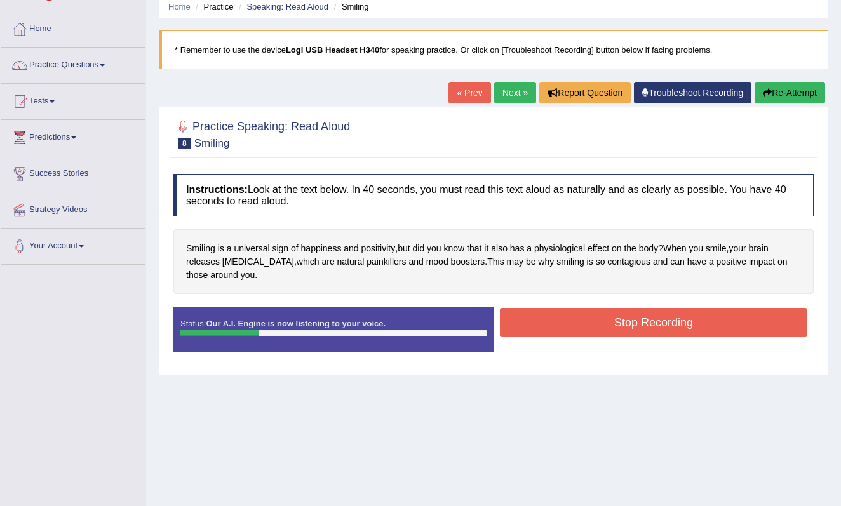
click at [579, 323] on button "Stop Recording" at bounding box center [653, 322] width 307 height 29
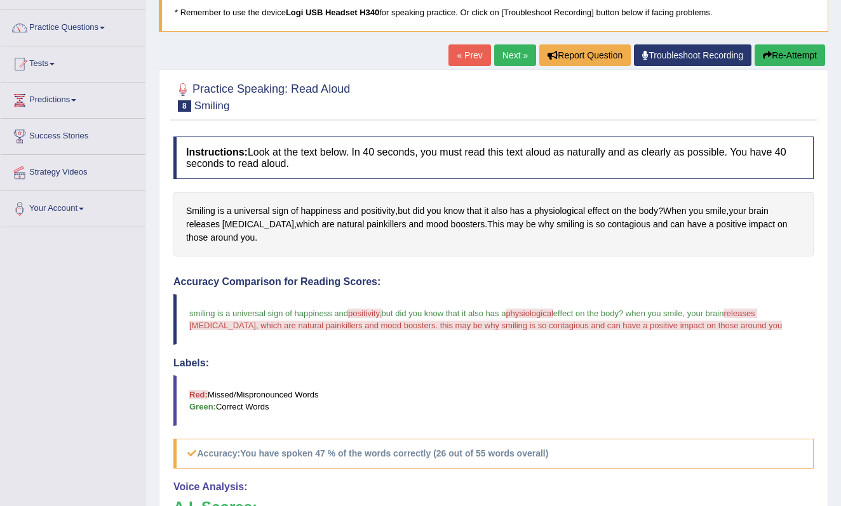
scroll to position [58, 0]
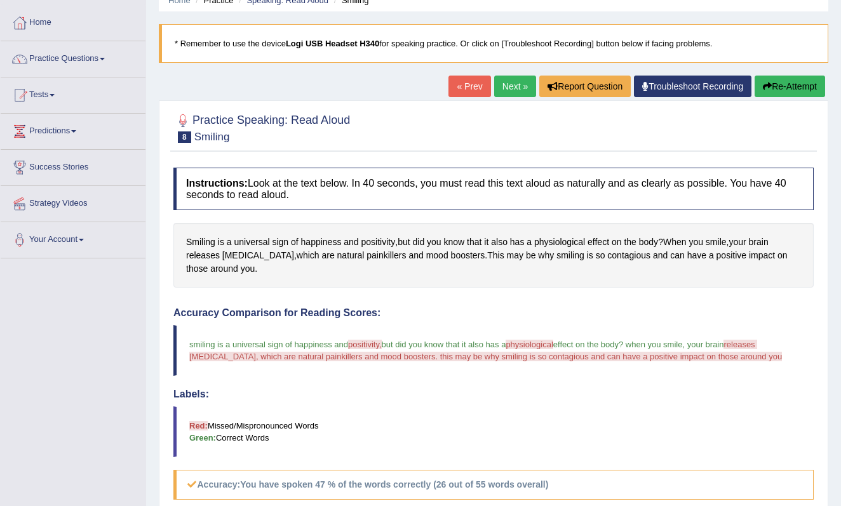
click at [510, 89] on link "Next »" at bounding box center [515, 87] width 42 height 22
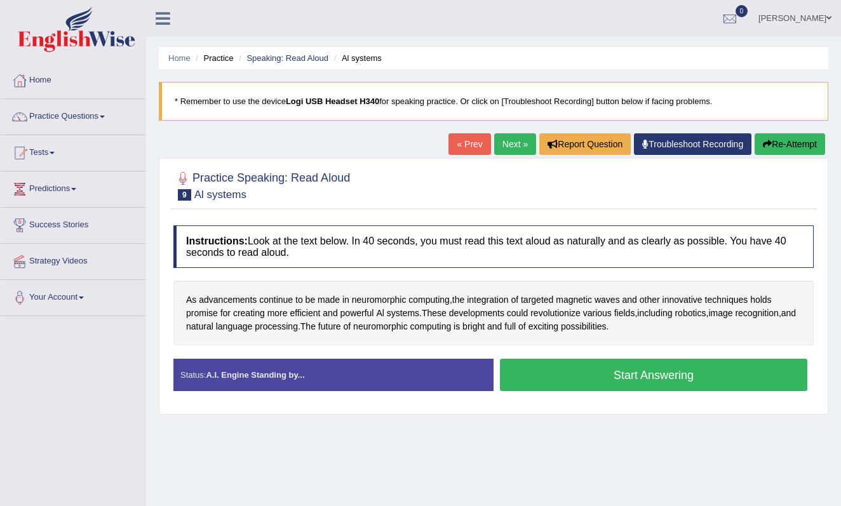
click at [468, 147] on link "« Prev" at bounding box center [469, 144] width 42 height 22
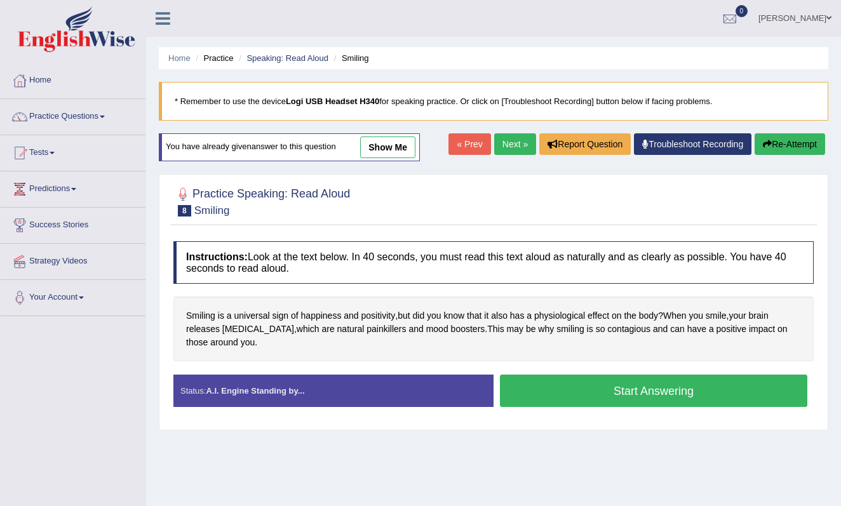
click at [402, 154] on link "show me" at bounding box center [387, 148] width 55 height 22
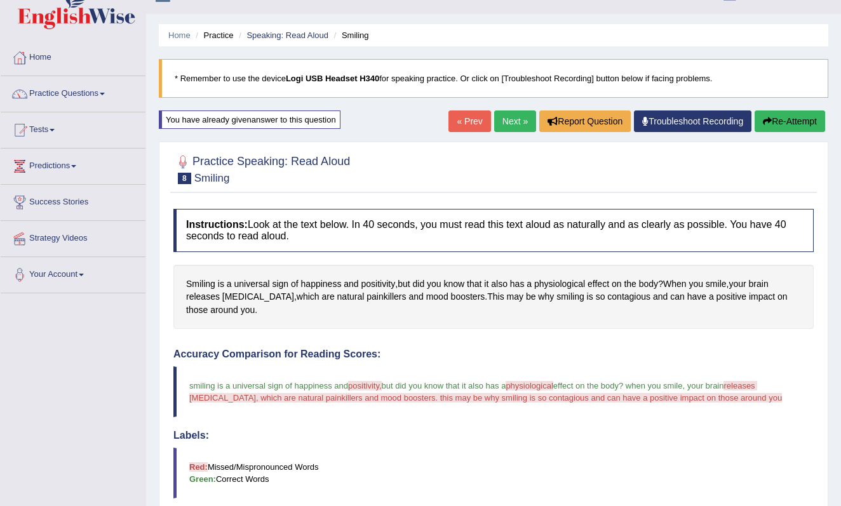
scroll to position [8, 0]
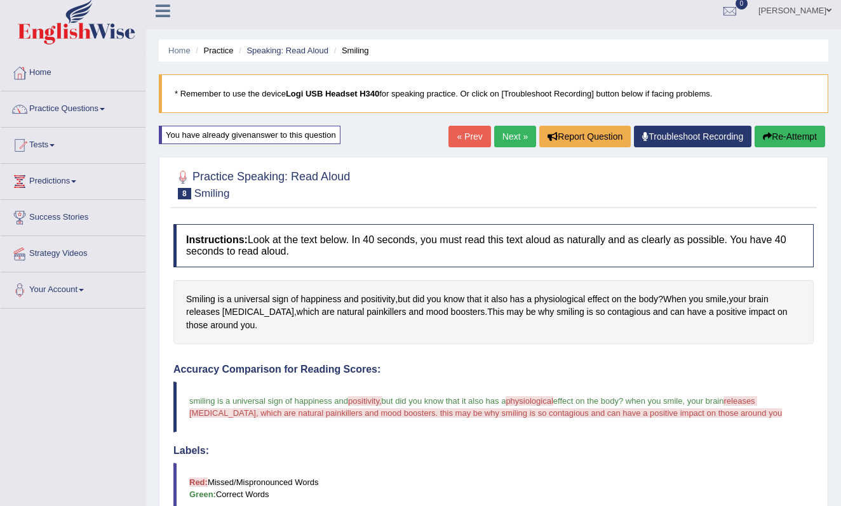
click at [461, 138] on link "« Prev" at bounding box center [469, 137] width 42 height 22
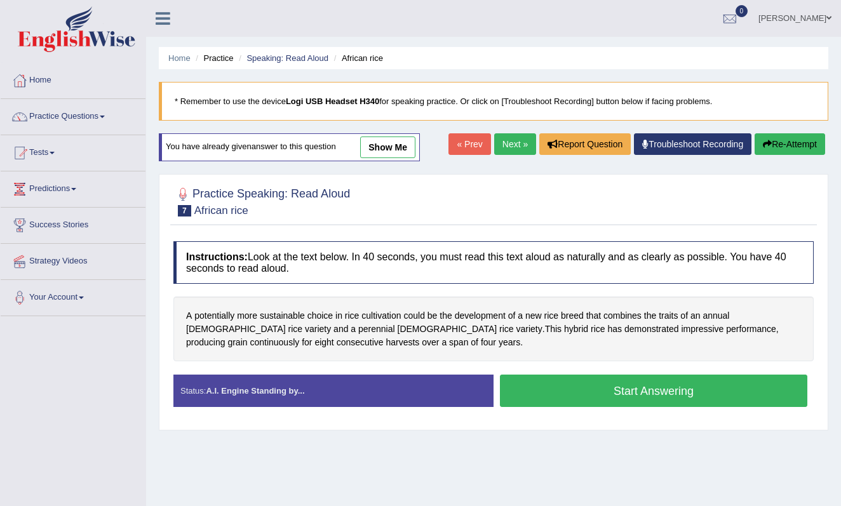
click at [460, 140] on link "« Prev" at bounding box center [469, 144] width 42 height 22
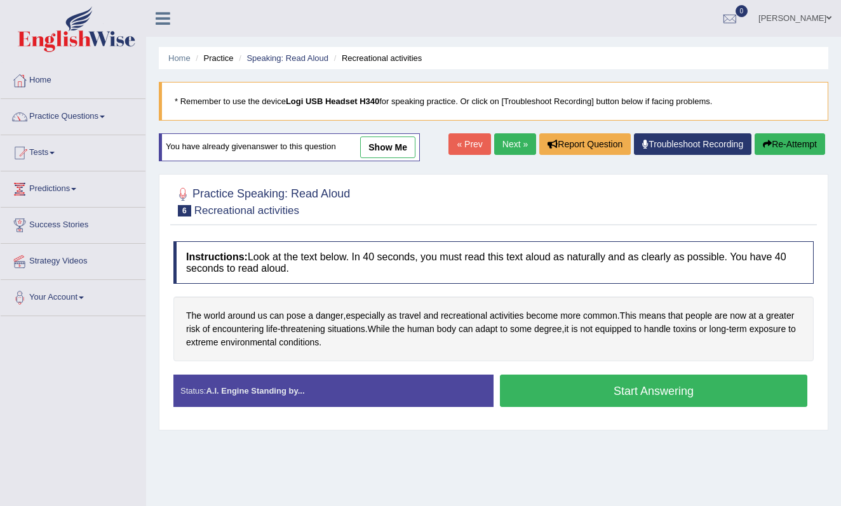
click at [460, 140] on link "« Prev" at bounding box center [469, 144] width 42 height 22
click at [397, 150] on link "show me" at bounding box center [387, 148] width 55 height 22
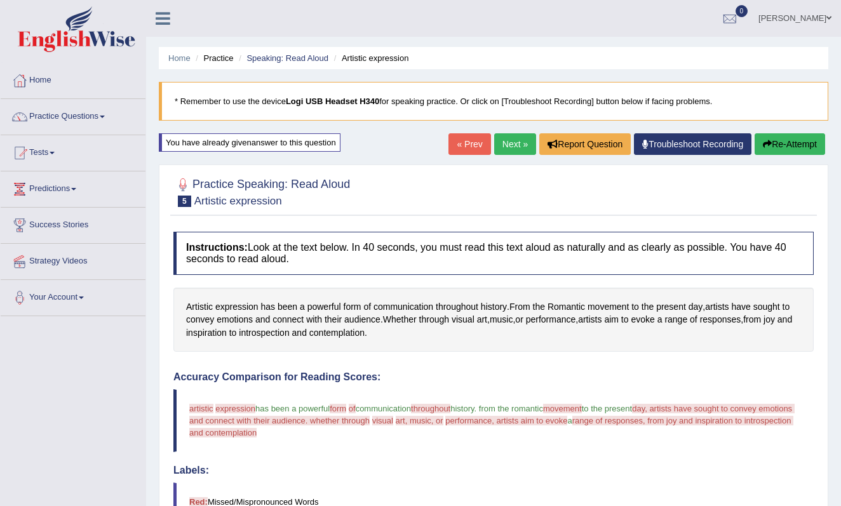
click at [504, 143] on link "Next »" at bounding box center [515, 144] width 42 height 22
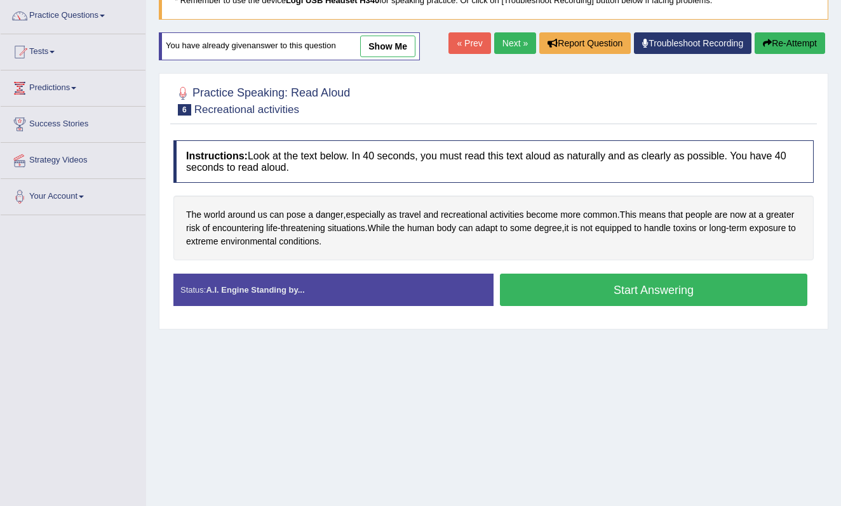
scroll to position [102, 0]
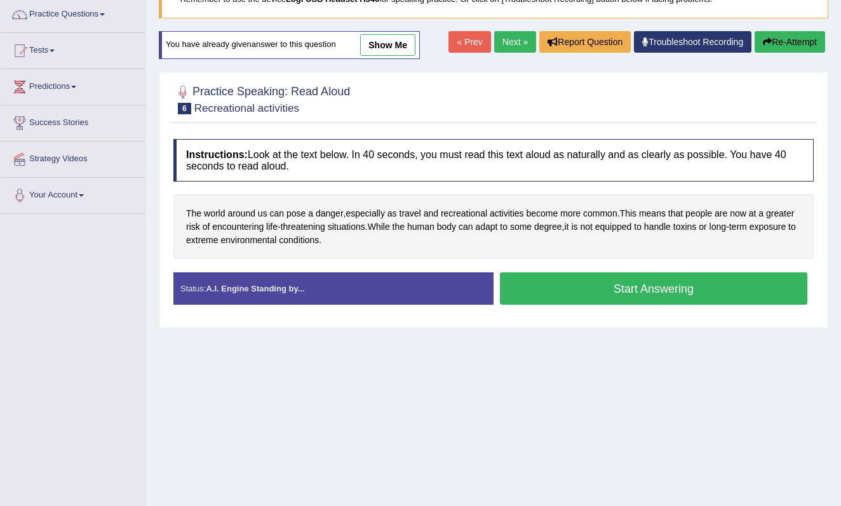
click at [387, 42] on link "show me" at bounding box center [387, 45] width 55 height 22
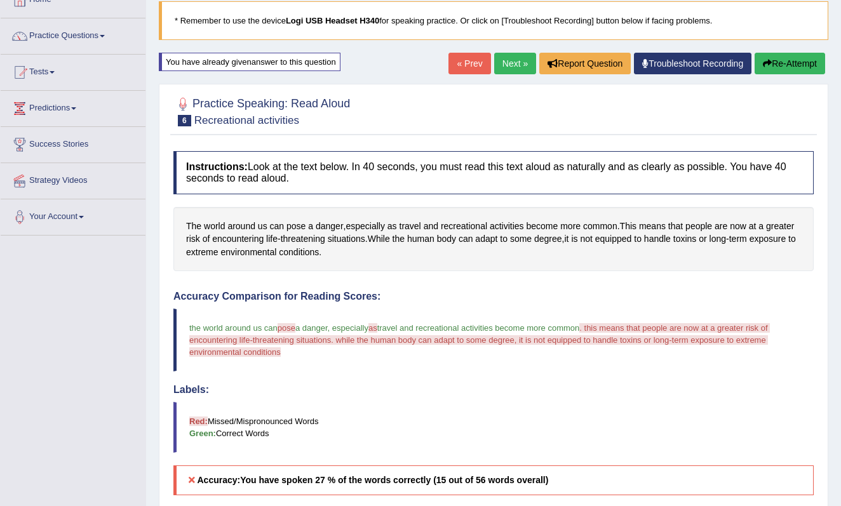
scroll to position [81, 0]
click at [511, 64] on link "Next »" at bounding box center [515, 64] width 42 height 22
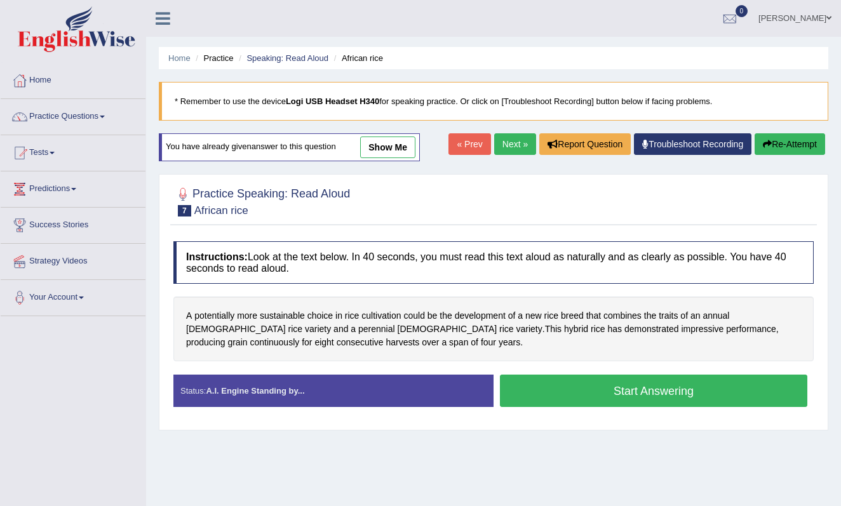
click at [394, 147] on link "show me" at bounding box center [387, 148] width 55 height 22
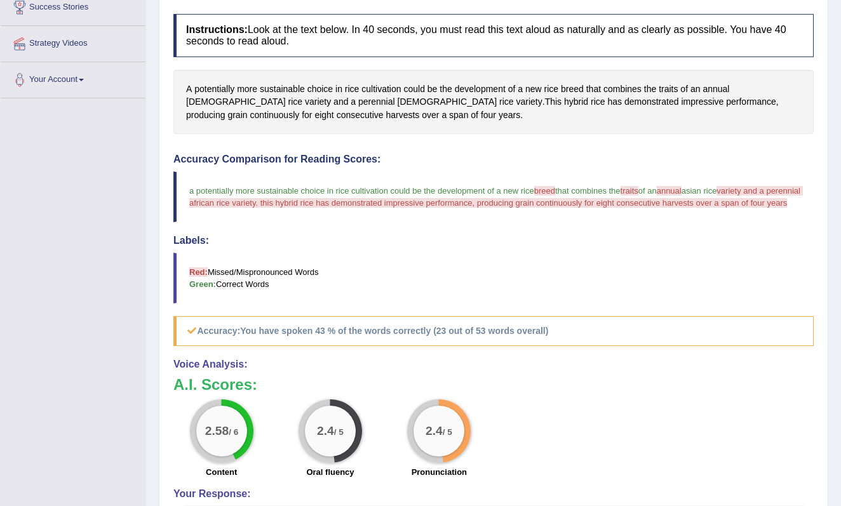
scroll to position [119, 0]
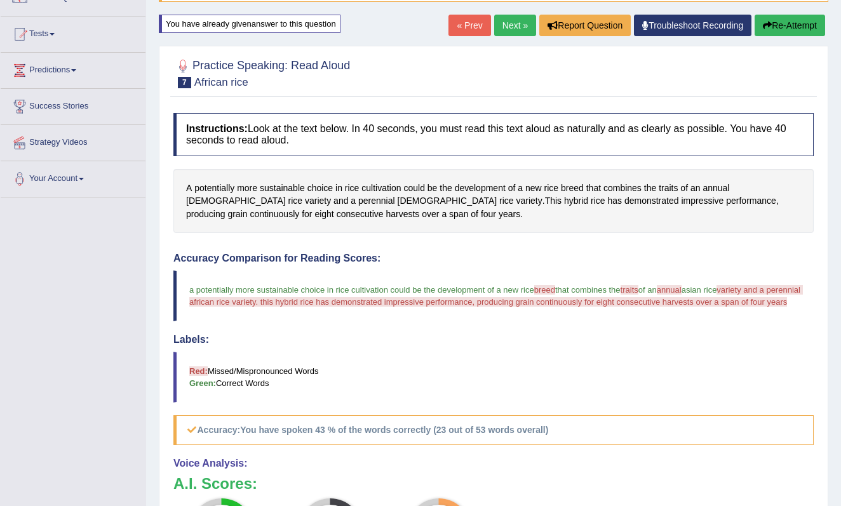
click at [509, 27] on link "Next »" at bounding box center [515, 26] width 42 height 22
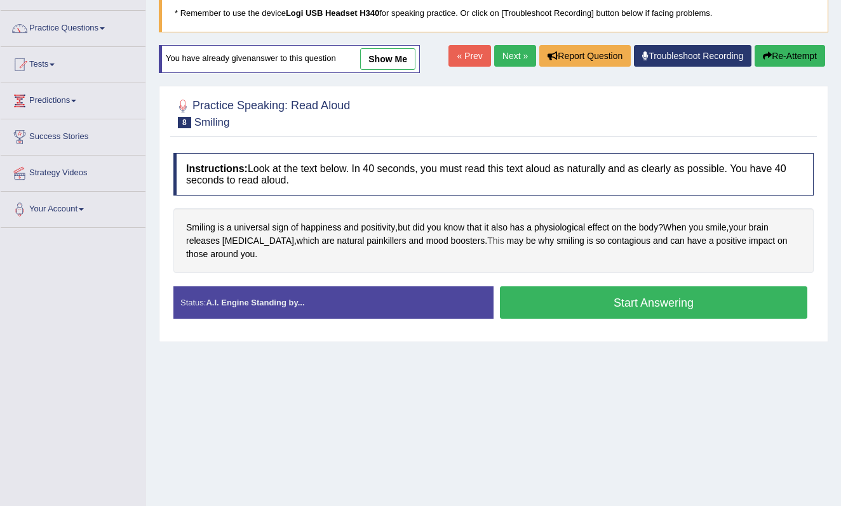
scroll to position [50, 0]
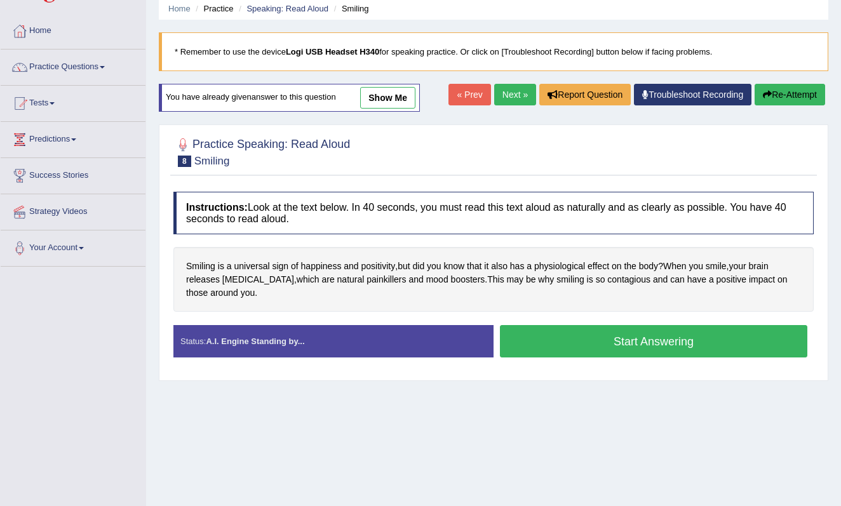
click at [410, 102] on link "show me" at bounding box center [387, 98] width 55 height 22
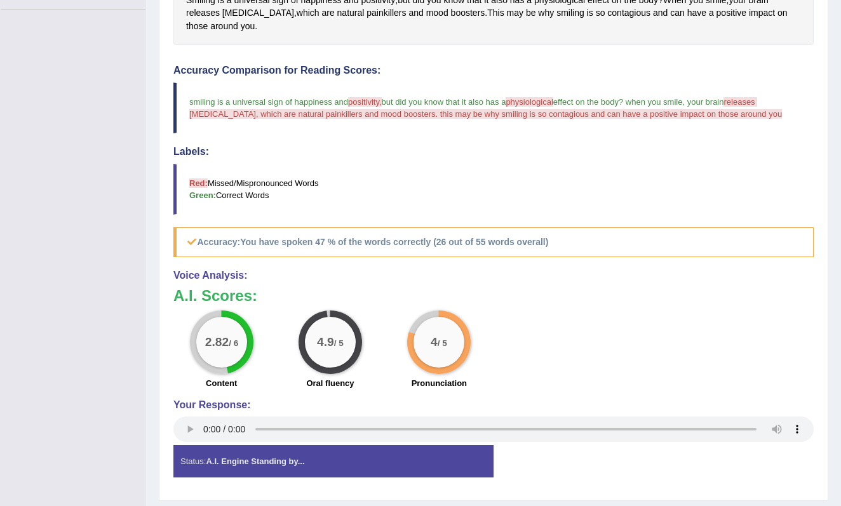
scroll to position [303, 0]
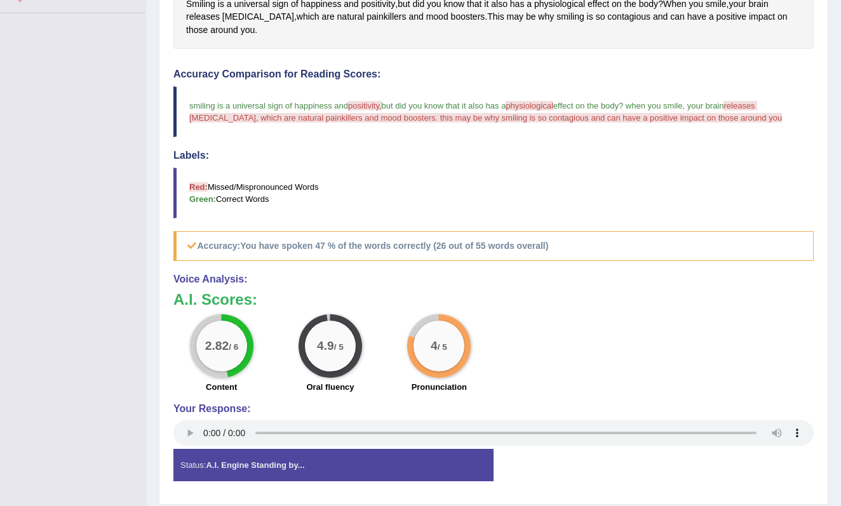
click at [532, 105] on span "physiological" at bounding box center [528, 106] width 47 height 10
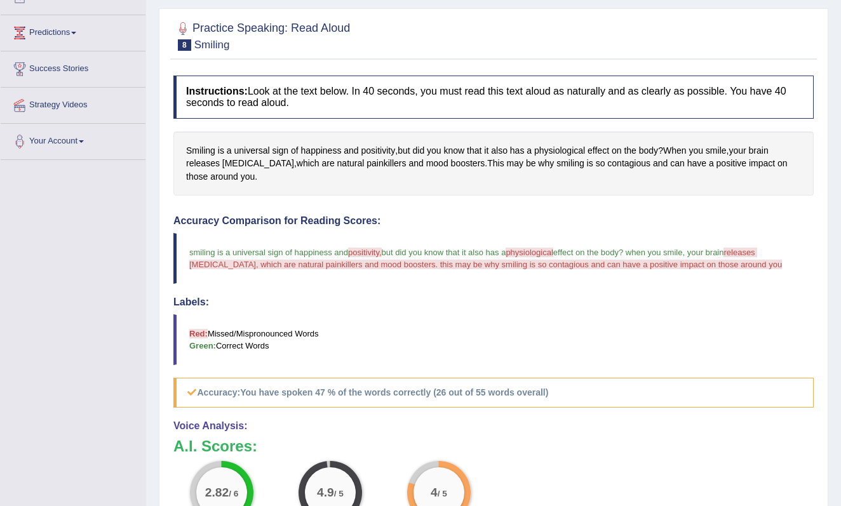
scroll to position [154, 0]
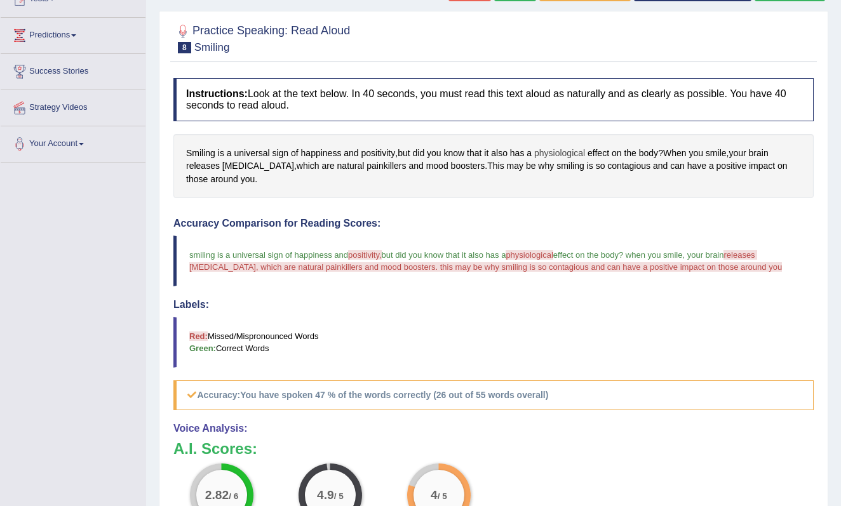
click at [559, 152] on span "physiological" at bounding box center [559, 153] width 51 height 13
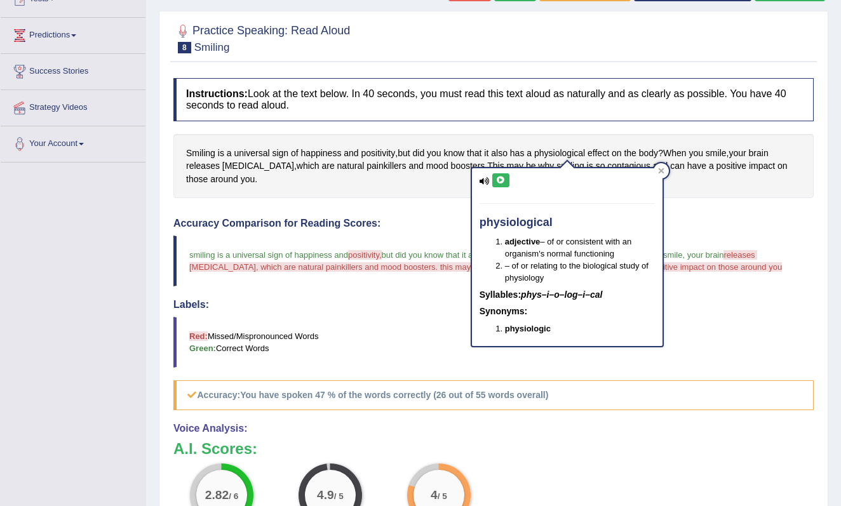
click at [504, 179] on icon at bounding box center [501, 181] width 10 height 8
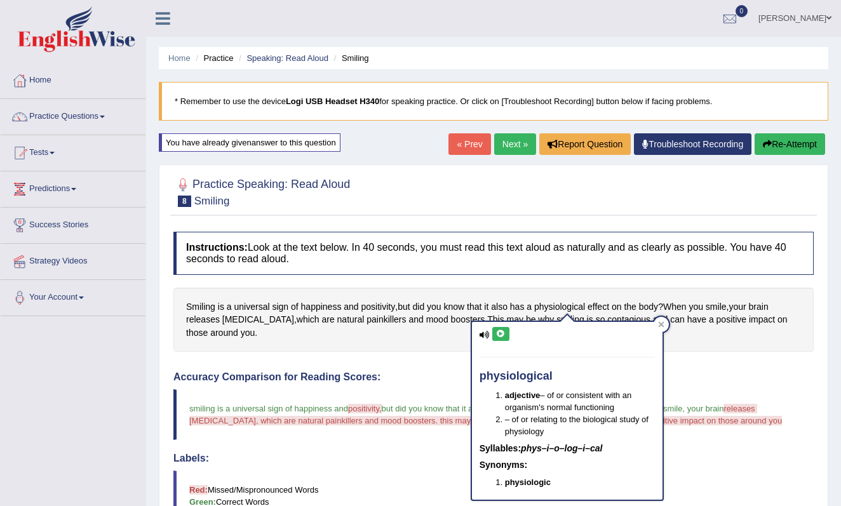
scroll to position [0, 0]
click at [97, 119] on link "Practice Questions" at bounding box center [73, 115] width 145 height 32
